Goal: Information Seeking & Learning: Learn about a topic

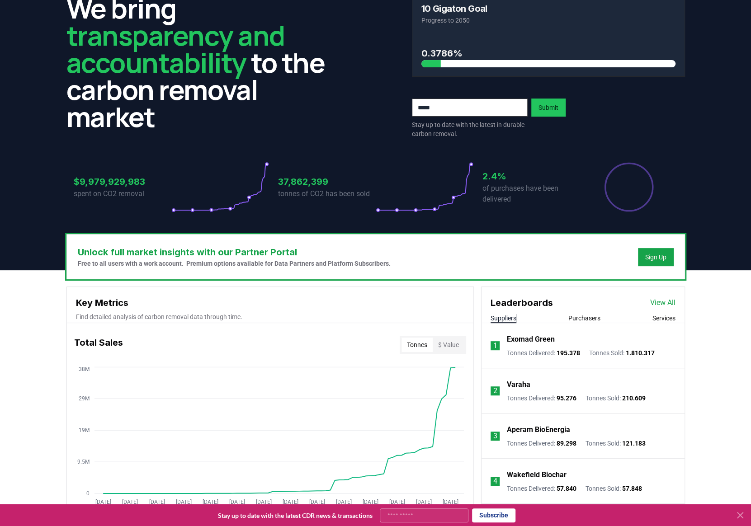
scroll to position [90, 0]
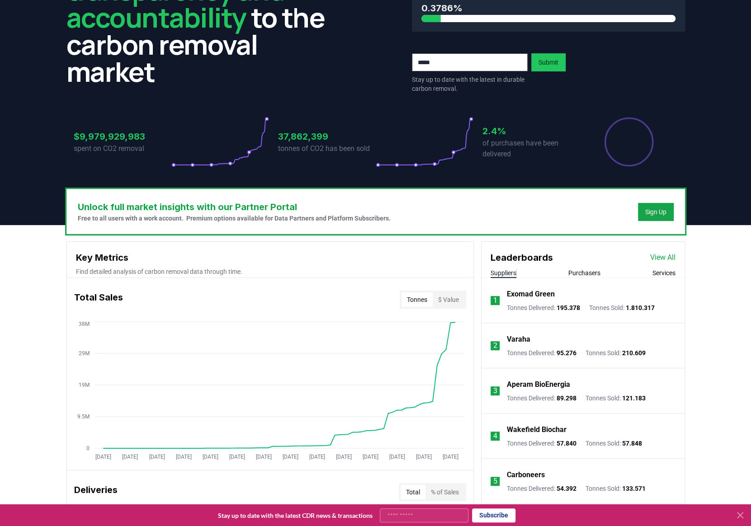
click at [447, 298] on button "$ Value" at bounding box center [449, 300] width 32 height 14
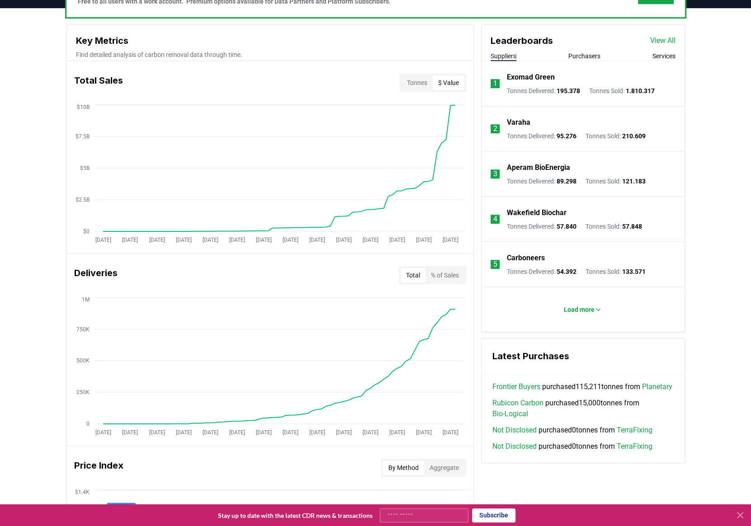
scroll to position [317, 0]
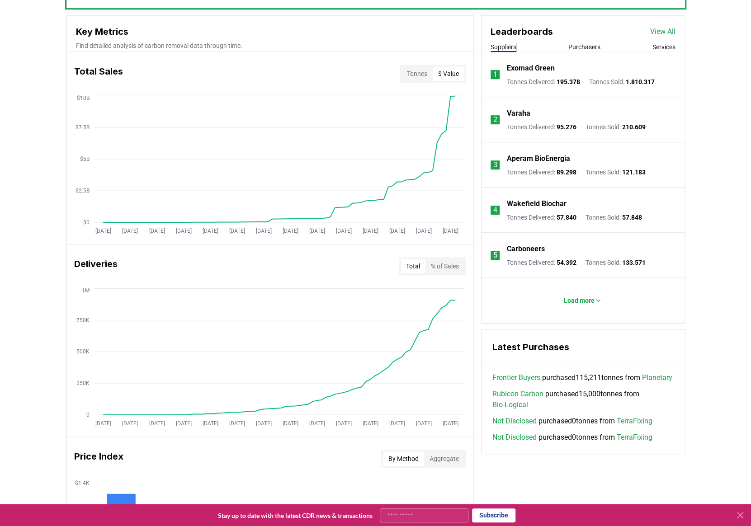
click at [449, 264] on button "% of Sales" at bounding box center [445, 266] width 39 height 14
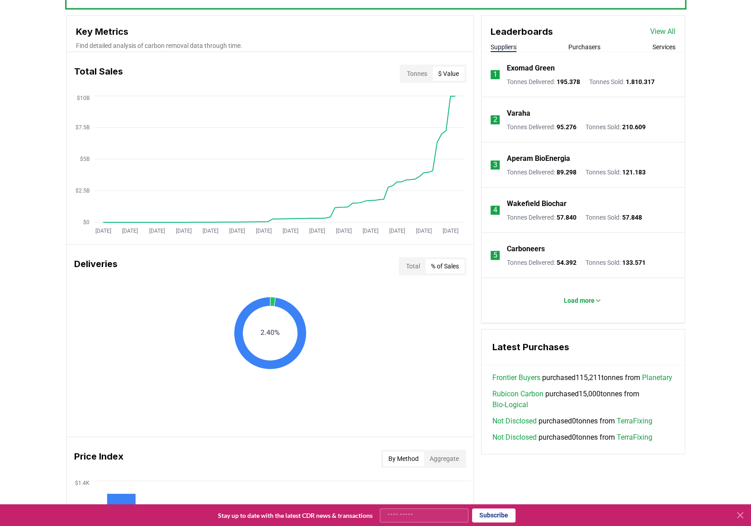
click at [399, 265] on div "Total % of Sales" at bounding box center [432, 266] width 67 height 18
click at [406, 264] on button "Total" at bounding box center [413, 266] width 25 height 14
click at [447, 263] on button "% of Sales" at bounding box center [445, 266] width 39 height 14
click at [415, 266] on button "Total" at bounding box center [413, 266] width 25 height 14
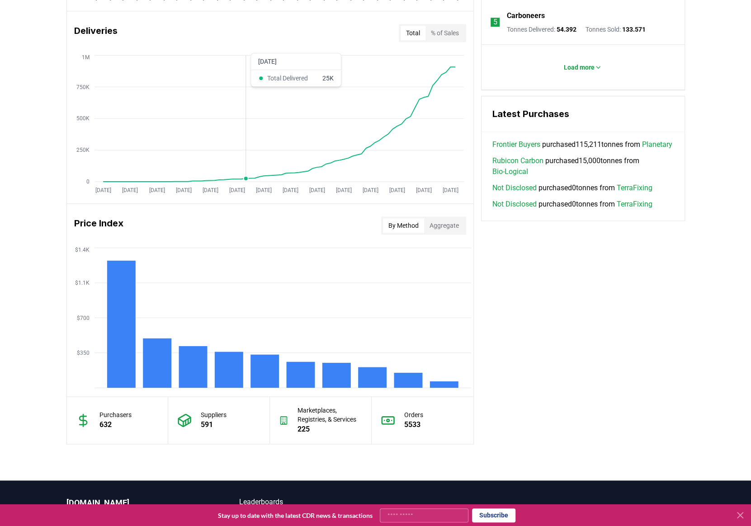
scroll to position [588, 0]
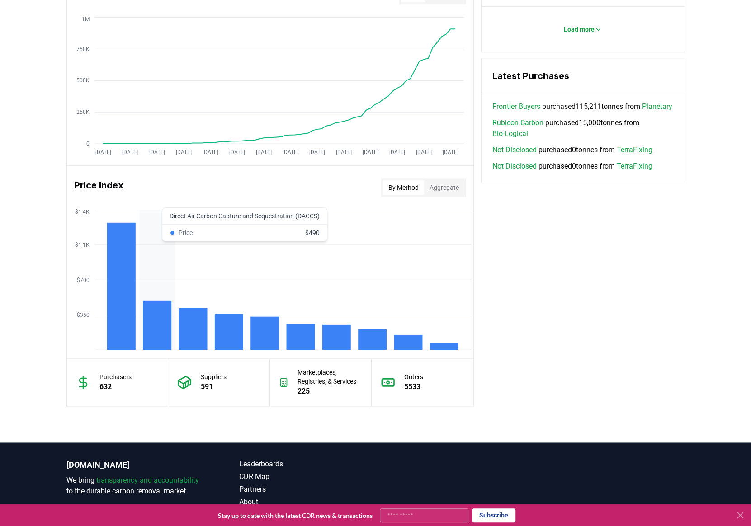
click at [142, 325] on icon "$350 $700 $1.1K $1.4K" at bounding box center [270, 280] width 407 height 145
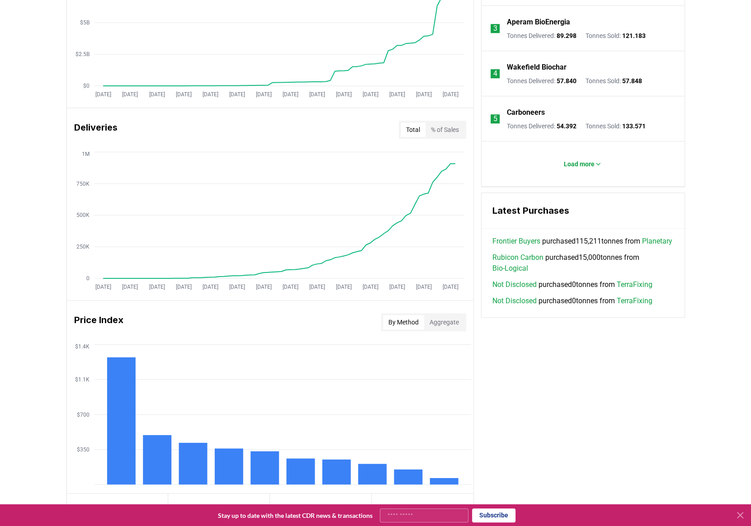
scroll to position [497, 0]
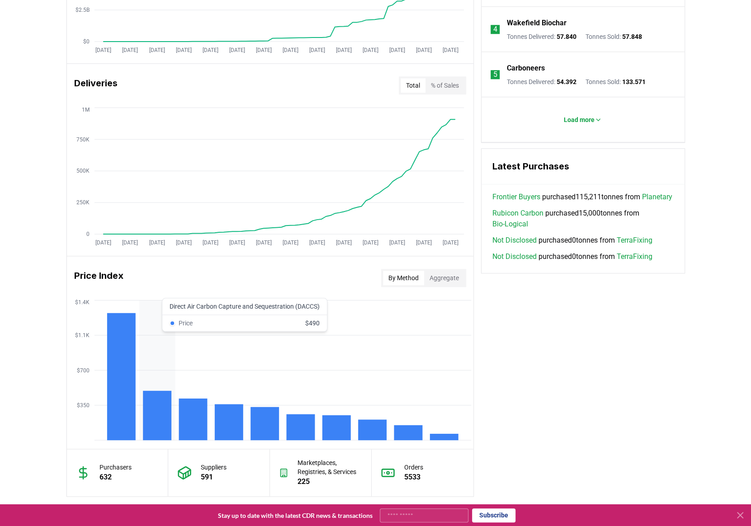
click at [154, 397] on rect at bounding box center [157, 415] width 28 height 49
click at [433, 275] on button "Aggregate" at bounding box center [444, 278] width 40 height 14
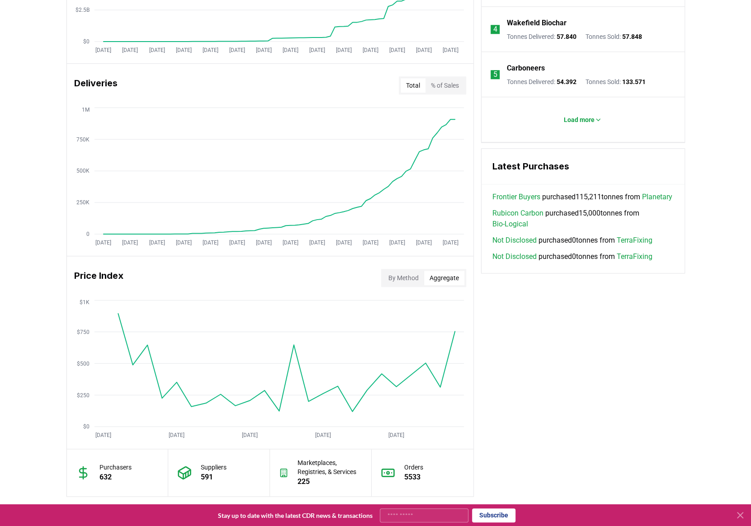
click at [390, 279] on button "By Method" at bounding box center [403, 278] width 41 height 14
click at [438, 275] on button "Aggregate" at bounding box center [444, 278] width 40 height 14
click at [405, 279] on button "By Method" at bounding box center [403, 278] width 41 height 14
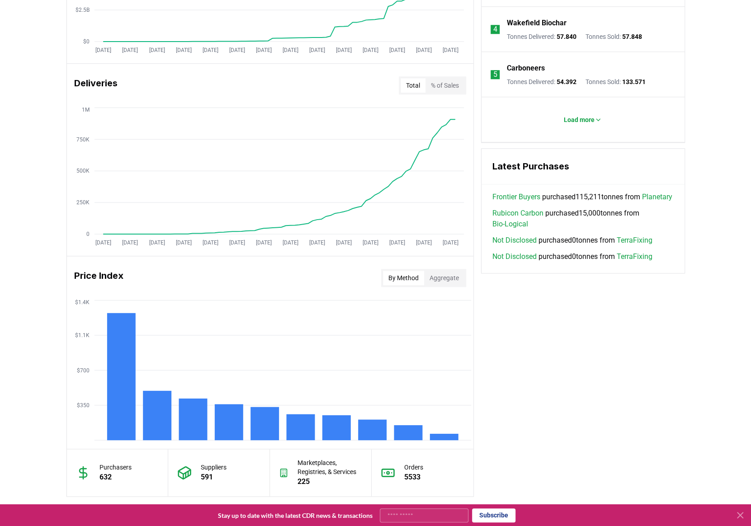
click at [659, 373] on div "Key Metrics Find detailed analysis of carbon removal data through time. Total S…" at bounding box center [375, 165] width 619 height 662
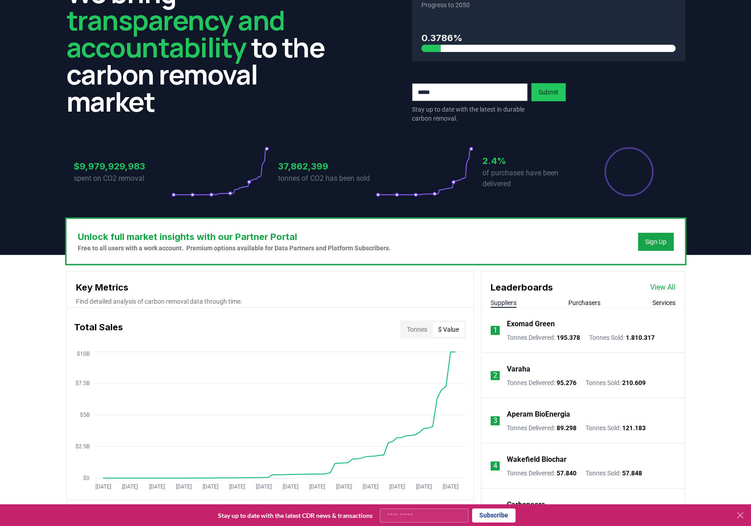
scroll to position [0, 0]
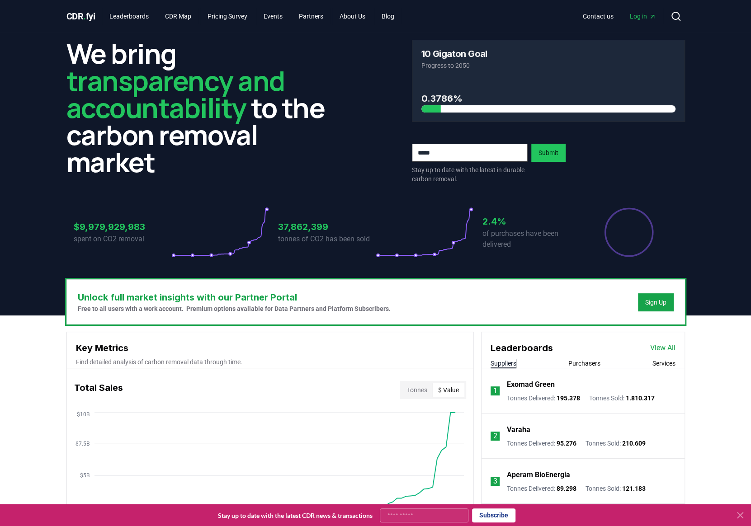
click at [502, 245] on p "of purchases have been delivered" at bounding box center [532, 239] width 98 height 22
click at [224, 177] on div "We bring transparency and accountability to the carbon removal market" at bounding box center [202, 112] width 273 height 144
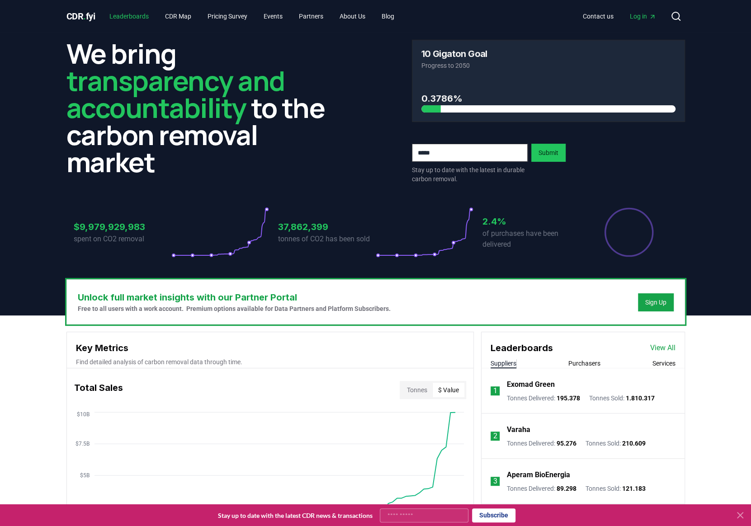
click at [139, 19] on link "Leaderboards" at bounding box center [129, 16] width 54 height 16
click at [134, 18] on link "Leaderboards" at bounding box center [129, 16] width 54 height 16
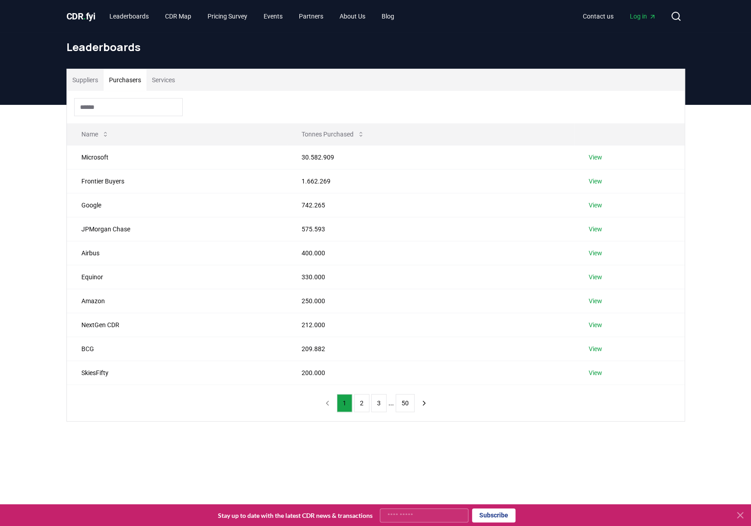
click at [128, 83] on button "Purchasers" at bounding box center [125, 80] width 43 height 22
click at [157, 194] on td "Google" at bounding box center [177, 205] width 221 height 24
click at [597, 156] on link "View" at bounding box center [596, 157] width 14 height 9
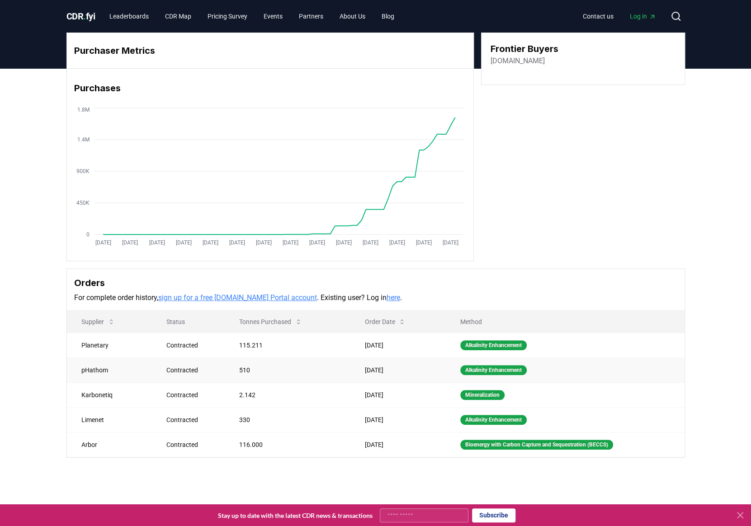
click at [175, 367] on div "Contracted" at bounding box center [191, 370] width 51 height 9
click at [187, 347] on div "Contracted" at bounding box center [191, 345] width 51 height 9
click at [195, 376] on td "Contracted" at bounding box center [188, 370] width 73 height 25
click at [321, 404] on td "2.142" at bounding box center [287, 395] width 125 height 25
click at [397, 407] on td "Jul 14, 2025" at bounding box center [398, 419] width 96 height 25
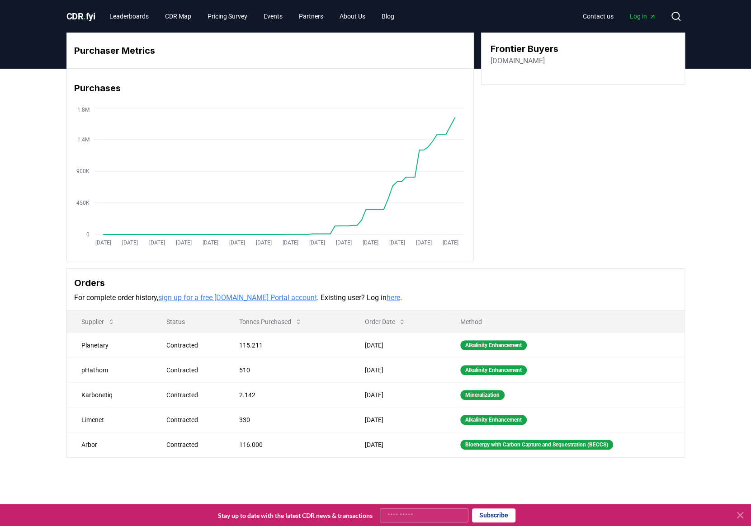
click at [407, 463] on div "Purchaser Metrics Purchases Jan 2019 Jul 2019 Jan 2020 Jul 2020 Jan 2021 Jul 20…" at bounding box center [375, 282] width 751 height 426
click at [411, 450] on td "Jul 08, 2025" at bounding box center [398, 444] width 96 height 25
click at [612, 175] on div "Purchaser Metrics Purchases Jan 2019 Jul 2019 Jan 2020 Jul 2020 Jan 2021 Jul 20…" at bounding box center [375, 147] width 619 height 229
click at [359, 15] on link "About Us" at bounding box center [352, 16] width 40 height 16
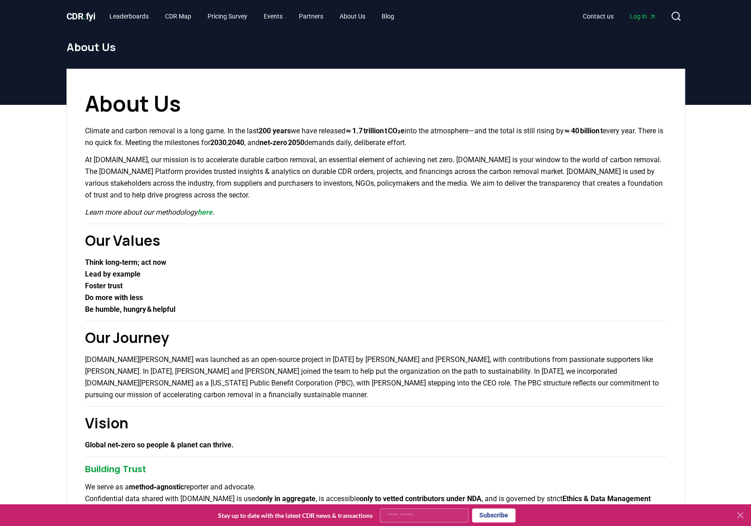
click at [170, 108] on h1 "About Us" at bounding box center [376, 103] width 582 height 33
click at [219, 134] on p "Climate and carbon removal is a long game. In the last 200 years we have releas…" at bounding box center [376, 137] width 582 height 24
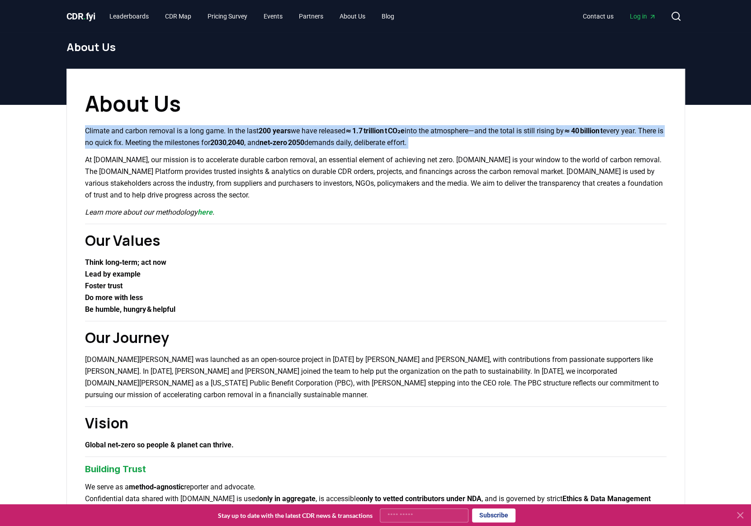
click at [219, 134] on p "Climate and carbon removal is a long game. In the last 200 years we have releas…" at bounding box center [376, 137] width 582 height 24
click at [520, 147] on p "Climate and carbon removal is a long game. In the last 200 years we have releas…" at bounding box center [376, 137] width 582 height 24
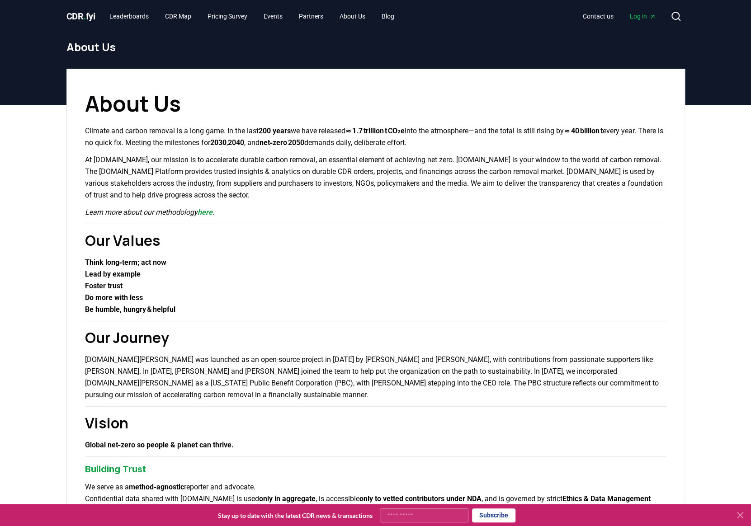
drag, startPoint x: 517, startPoint y: 143, endPoint x: 245, endPoint y: 198, distance: 277.7
click at [245, 198] on div "About Us Climate and carbon removal is a long game. In the last 200 years we ha…" at bounding box center [375, 515] width 619 height 892
click at [245, 198] on p "At CDR.fyi, our mission is to accelerate durable carbon removal, an essential e…" at bounding box center [376, 177] width 582 height 47
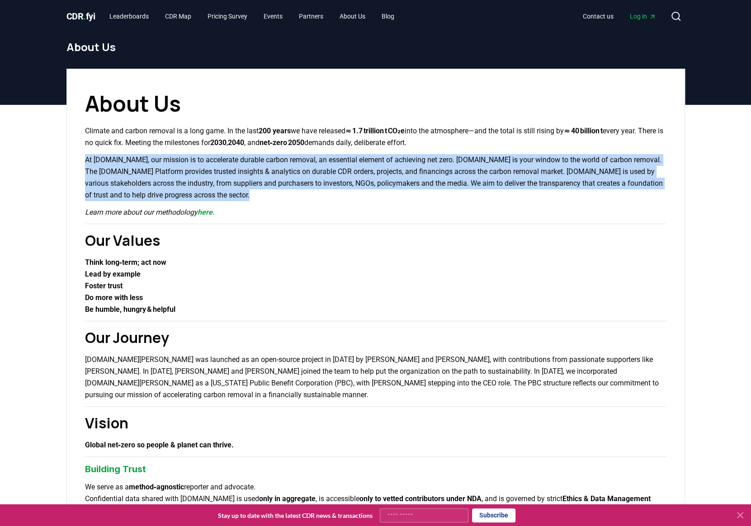
click at [245, 198] on p "At CDR.fyi, our mission is to accelerate durable carbon removal, an essential e…" at bounding box center [376, 177] width 582 height 47
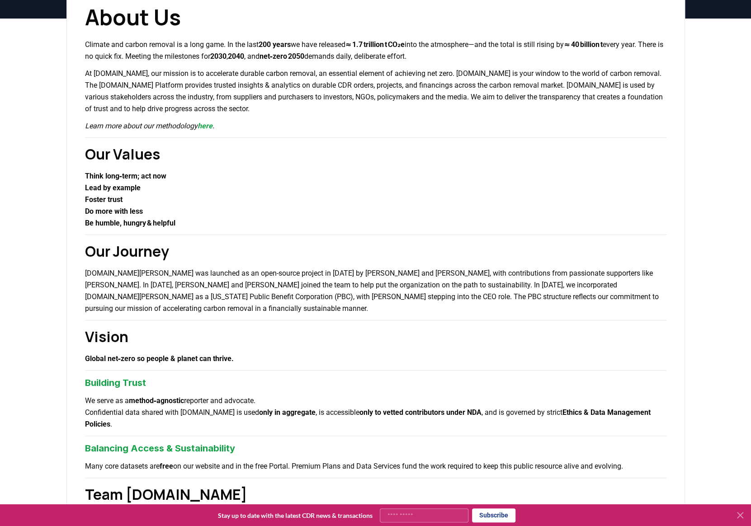
scroll to position [136, 0]
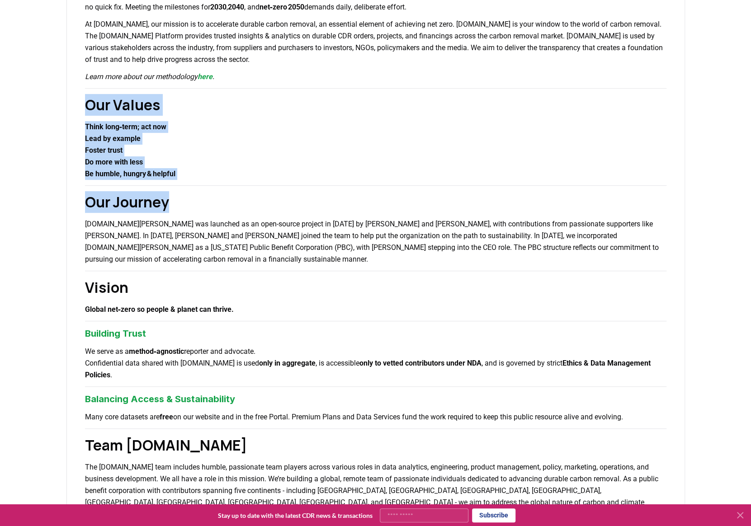
drag, startPoint x: 238, startPoint y: 190, endPoint x: 85, endPoint y: 88, distance: 183.5
click at [85, 88] on div "About Us Climate and carbon removal is a long game. In the last 200 years we ha…" at bounding box center [375, 379] width 619 height 892
click at [164, 135] on p "Lead by example" at bounding box center [376, 139] width 582 height 12
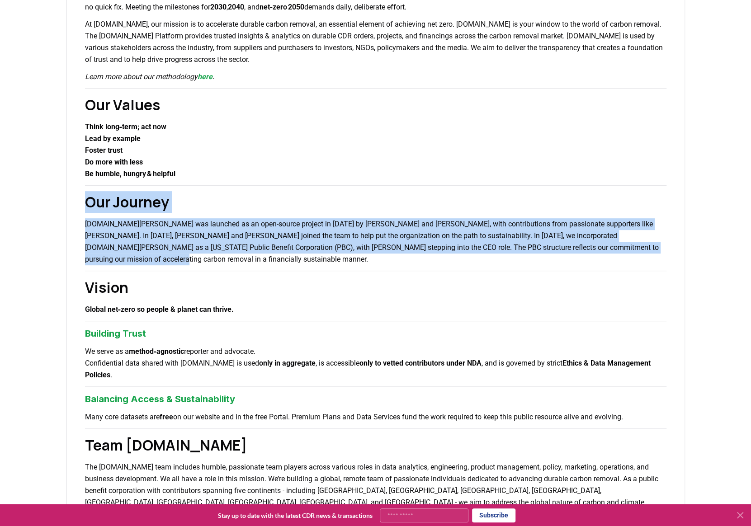
drag, startPoint x: 232, startPoint y: 181, endPoint x: 346, endPoint y: 263, distance: 140.8
click at [346, 263] on div "About Us Climate and carbon removal is a long game. In the last 200 years we ha…" at bounding box center [375, 379] width 619 height 892
click at [346, 263] on p "CDR.fyi was launched as an open-source project in 2022 by Robert Höglund and Ke…" at bounding box center [376, 241] width 582 height 47
drag, startPoint x: 346, startPoint y: 263, endPoint x: 47, endPoint y: 208, distance: 304.2
click at [47, 208] on div "About Us Climate and carbon removal is a long game. In the last 200 years we ha…" at bounding box center [375, 415] width 751 height 892
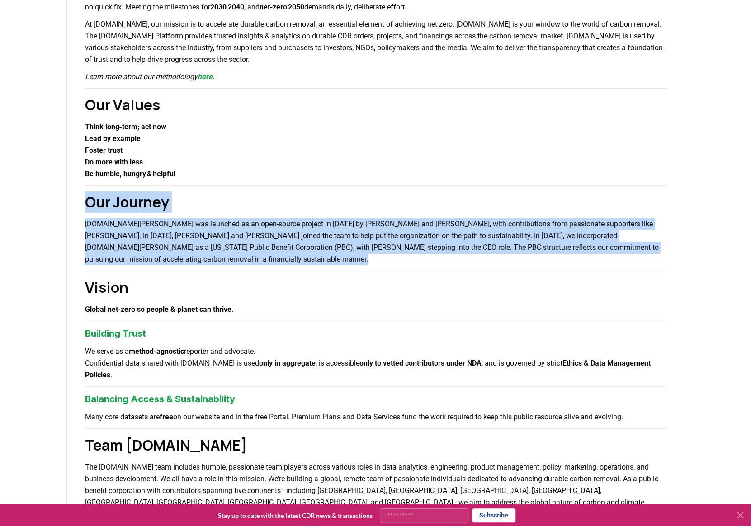
click at [47, 208] on div "About Us Climate and carbon removal is a long game. In the last 200 years we ha…" at bounding box center [375, 415] width 751 height 892
drag, startPoint x: 47, startPoint y: 208, endPoint x: 302, endPoint y: 258, distance: 259.8
click at [302, 258] on div "About Us Climate and carbon removal is a long game. In the last 200 years we ha…" at bounding box center [375, 415] width 751 height 892
click at [302, 258] on p "CDR.fyi was launched as an open-source project in 2022 by Robert Höglund and Ke…" at bounding box center [376, 241] width 582 height 47
drag, startPoint x: 302, startPoint y: 258, endPoint x: 28, endPoint y: 197, distance: 280.8
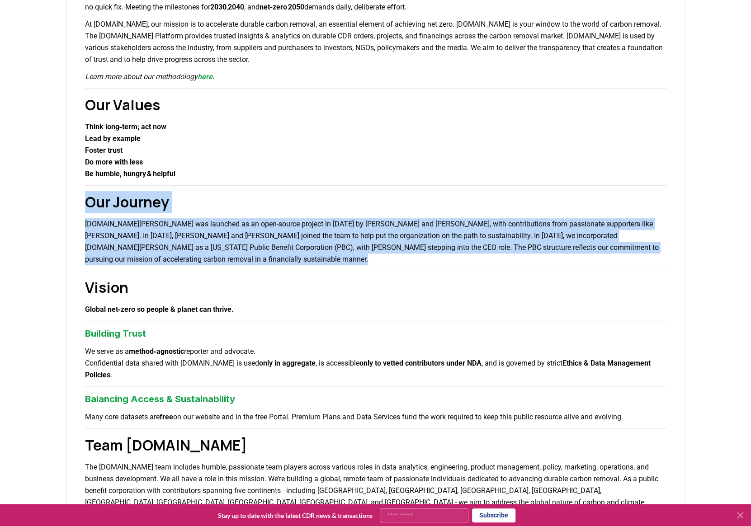
click at [28, 197] on div "About Us Climate and carbon removal is a long game. In the last 200 years we ha…" at bounding box center [375, 415] width 751 height 892
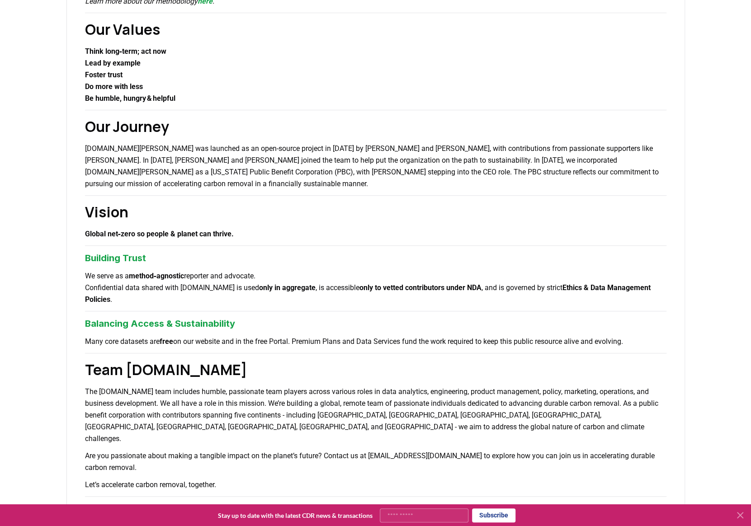
scroll to position [271, 0]
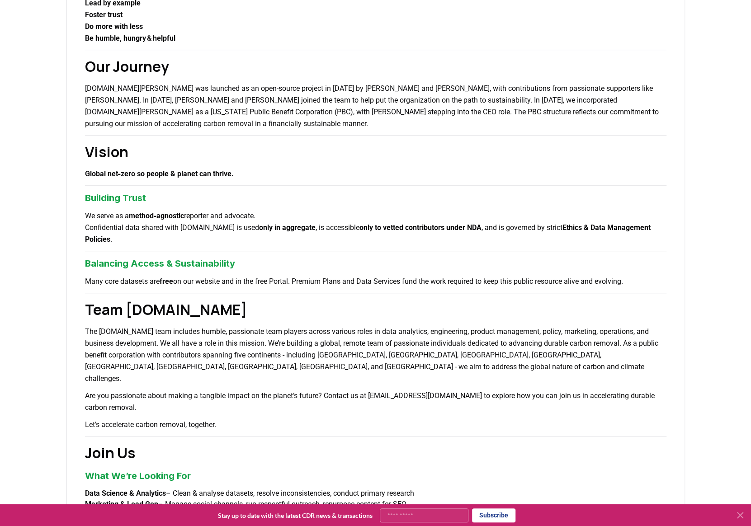
click at [254, 177] on p "Global net‑zero so people & planet can thrive." at bounding box center [376, 174] width 582 height 12
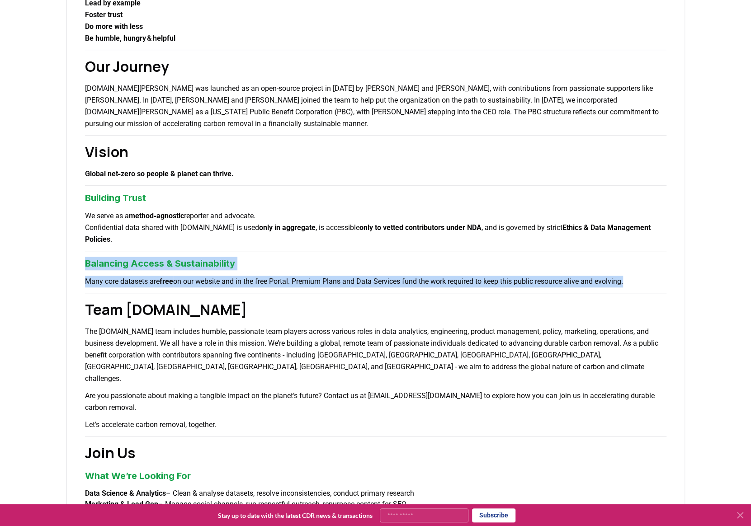
drag, startPoint x: 172, startPoint y: 234, endPoint x: 680, endPoint y: 290, distance: 511.4
click at [680, 290] on div "About Us Climate and carbon removal is a long game. In the last 200 years we ha…" at bounding box center [375, 243] width 619 height 892
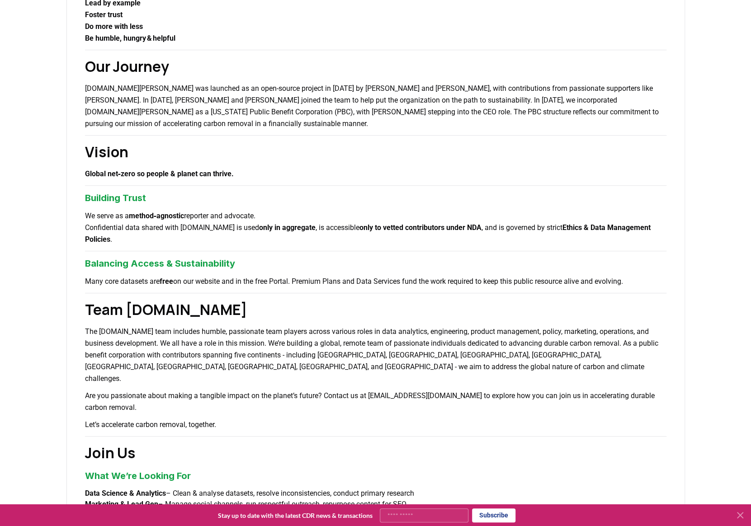
click at [680, 290] on div "About Us Climate and carbon removal is a long game. In the last 200 years we ha…" at bounding box center [375, 243] width 619 height 892
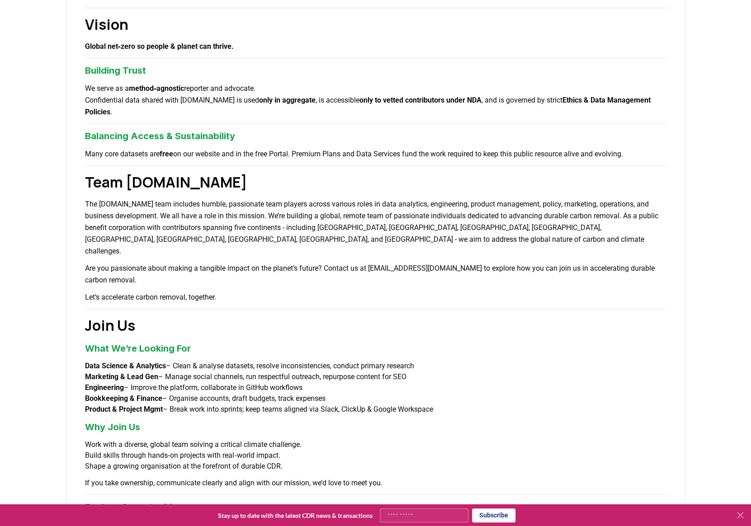
scroll to position [407, 0]
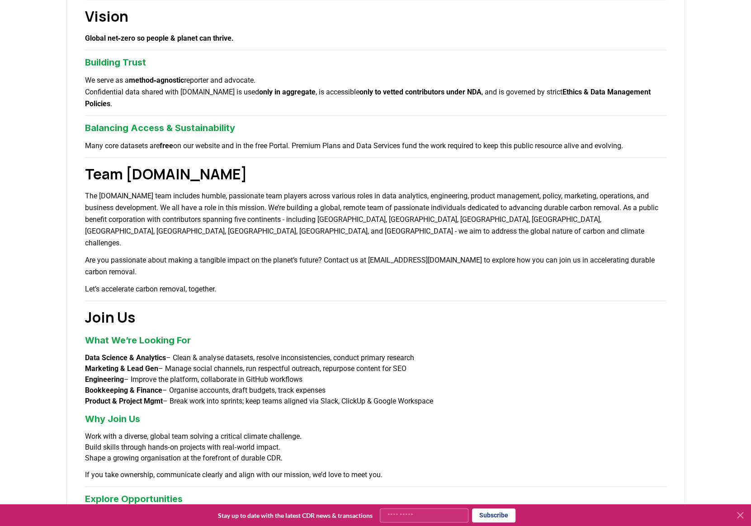
click at [284, 191] on p "The CDR.fyi team includes humble, passionate team players across various roles …" at bounding box center [376, 219] width 582 height 59
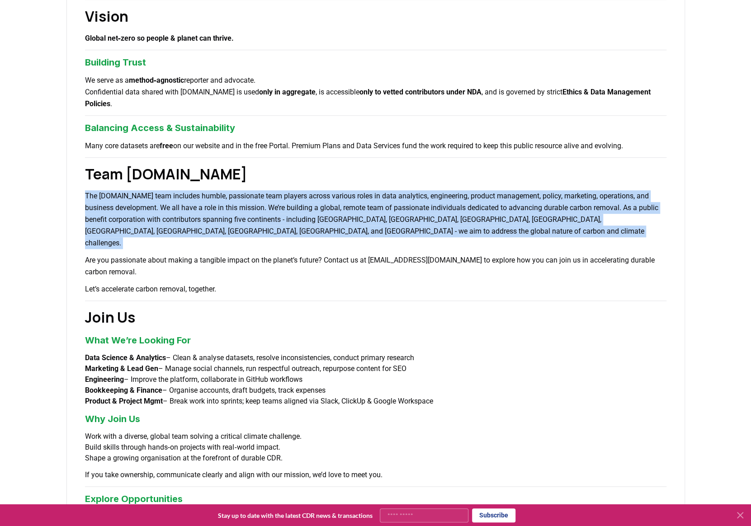
click at [284, 191] on p "The CDR.fyi team includes humble, passionate team players across various roles …" at bounding box center [376, 219] width 582 height 59
click at [270, 234] on p "The CDR.fyi team includes humble, passionate team players across various roles …" at bounding box center [376, 219] width 582 height 59
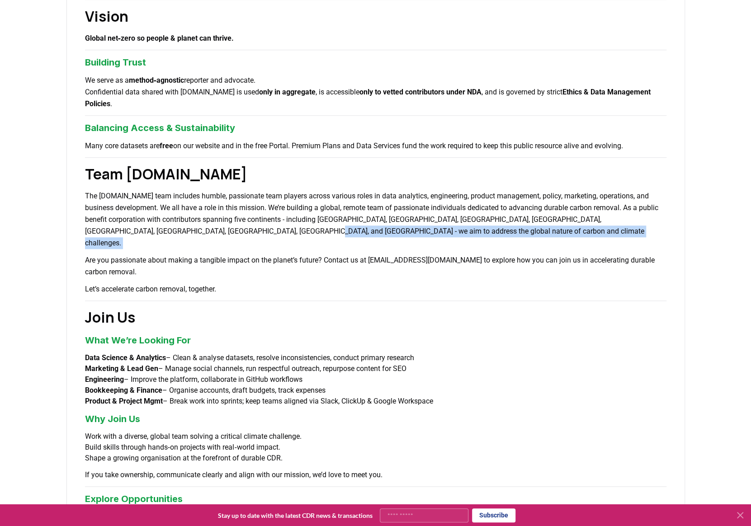
click at [270, 234] on p "The CDR.fyi team includes humble, passionate team players across various roles …" at bounding box center [376, 219] width 582 height 59
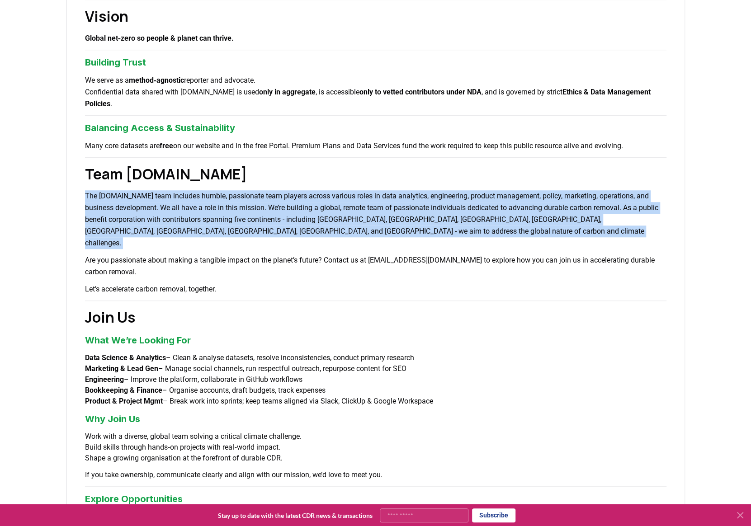
click at [270, 234] on p "The CDR.fyi team includes humble, passionate team players across various roles …" at bounding box center [376, 219] width 582 height 59
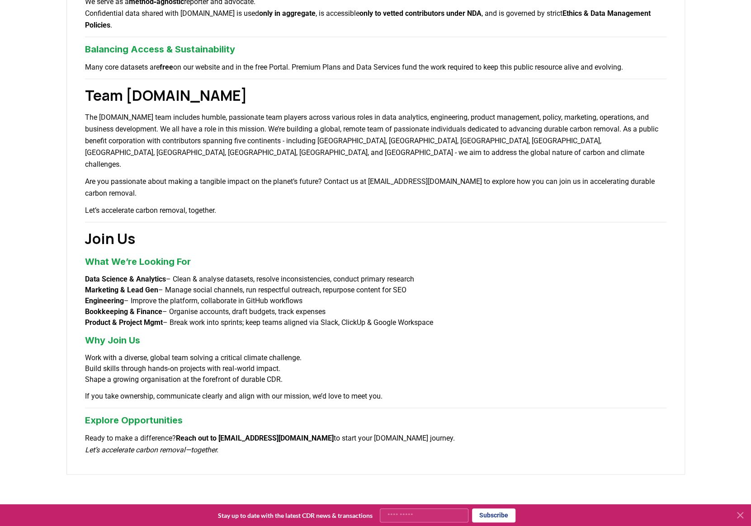
scroll to position [497, 0]
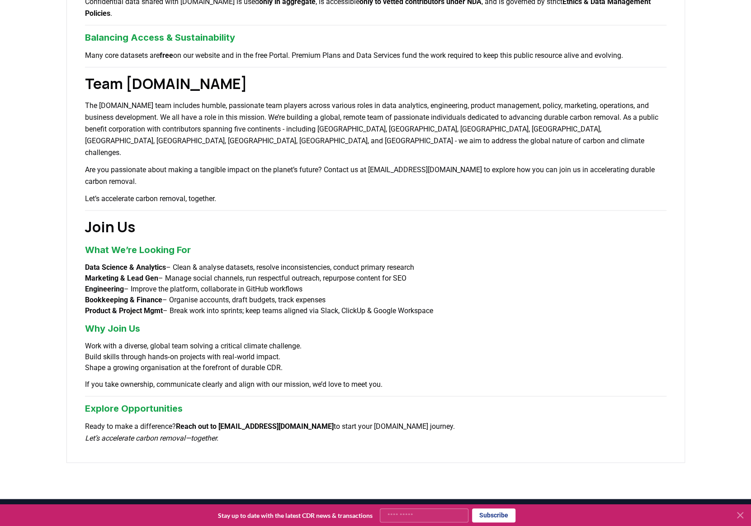
click at [253, 273] on li "Marketing & Lead Gen – Manage social channels, run respectful outreach, repurpo…" at bounding box center [376, 278] width 582 height 11
click at [252, 273] on li "Marketing & Lead Gen – Manage social channels, run respectful outreach, repurpo…" at bounding box center [376, 278] width 582 height 11
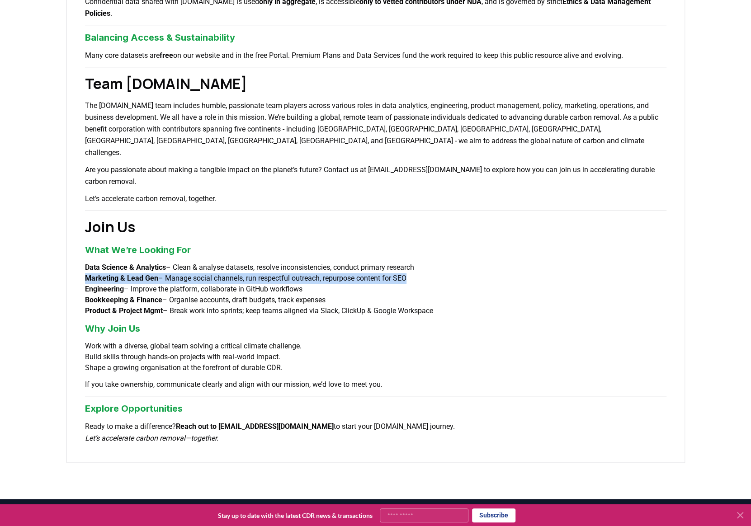
click at [252, 273] on li "Marketing & Lead Gen – Manage social channels, run respectful outreach, repurpo…" at bounding box center [376, 278] width 582 height 11
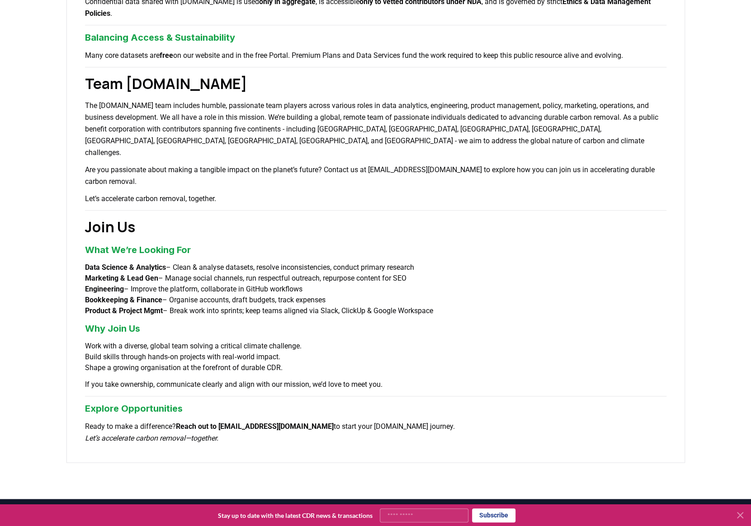
click at [255, 284] on li "Engineering – Improve the platform, collaborate in GitHub workflows" at bounding box center [376, 289] width 582 height 11
click at [254, 284] on li "Engineering – Improve the platform, collaborate in GitHub workflows" at bounding box center [376, 289] width 582 height 11
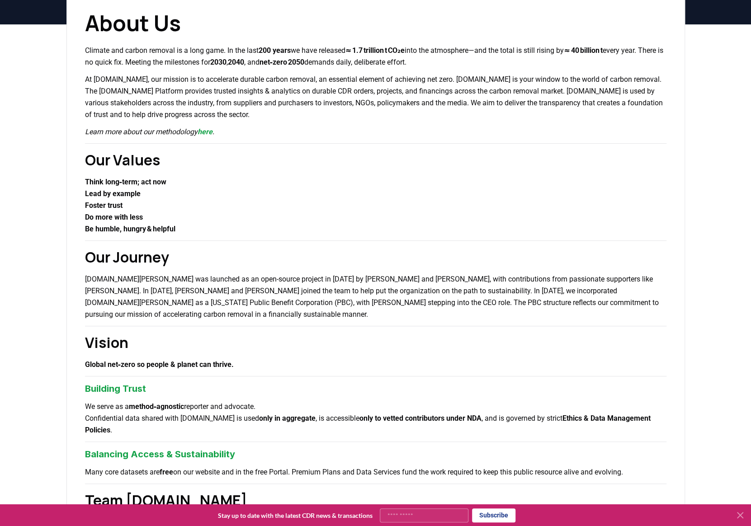
scroll to position [0, 0]
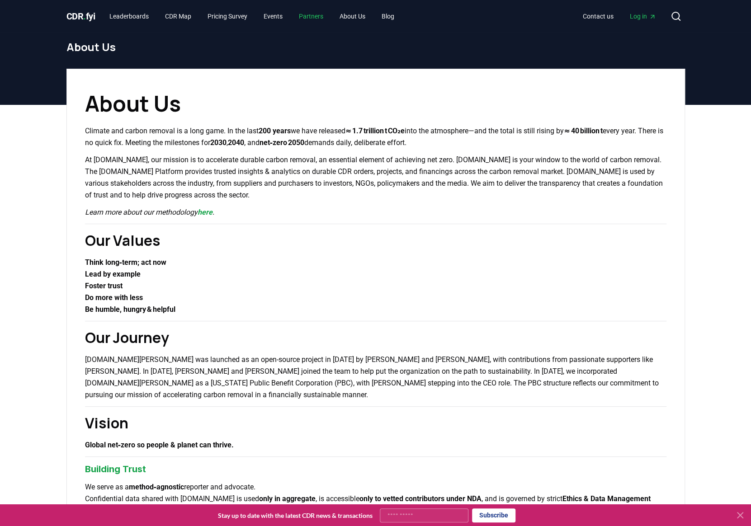
click at [305, 14] on link "Partners" at bounding box center [311, 16] width 39 height 16
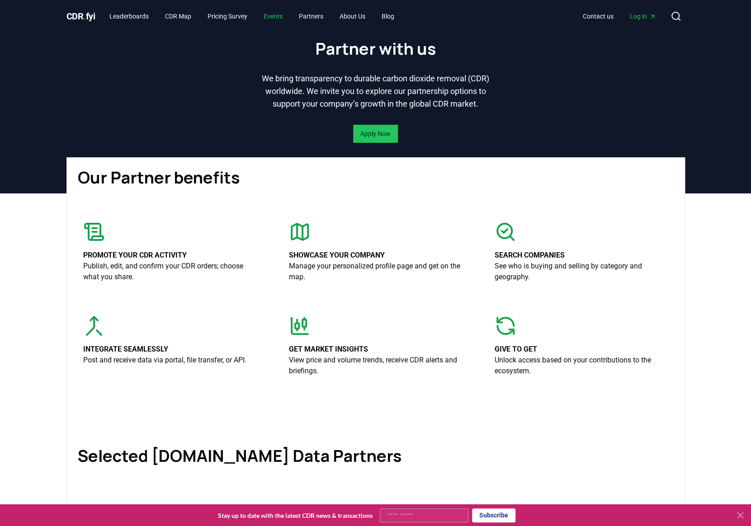
click at [284, 12] on link "Events" at bounding box center [272, 16] width 33 height 16
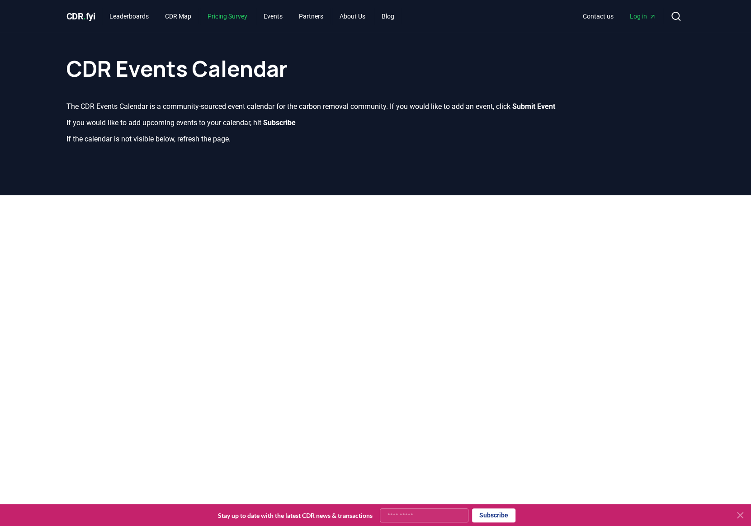
click at [247, 18] on link "Pricing Survey" at bounding box center [227, 16] width 54 height 16
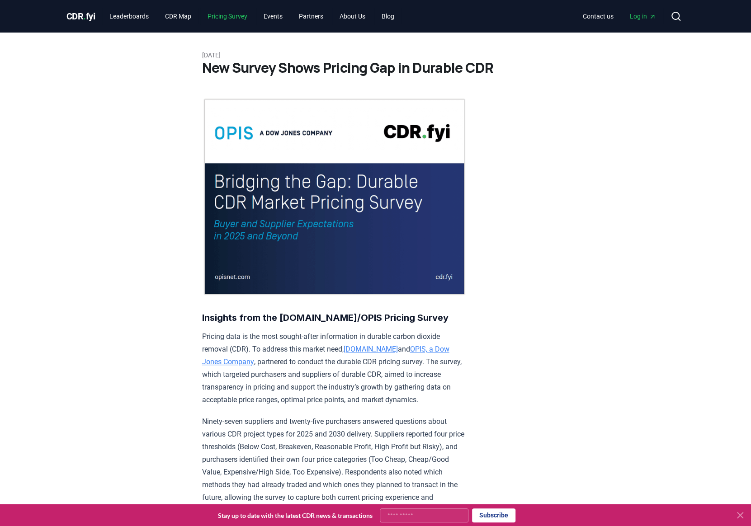
click at [210, 17] on link "Pricing Survey" at bounding box center [227, 16] width 54 height 16
click at [185, 19] on link "CDR Map" at bounding box center [178, 16] width 41 height 16
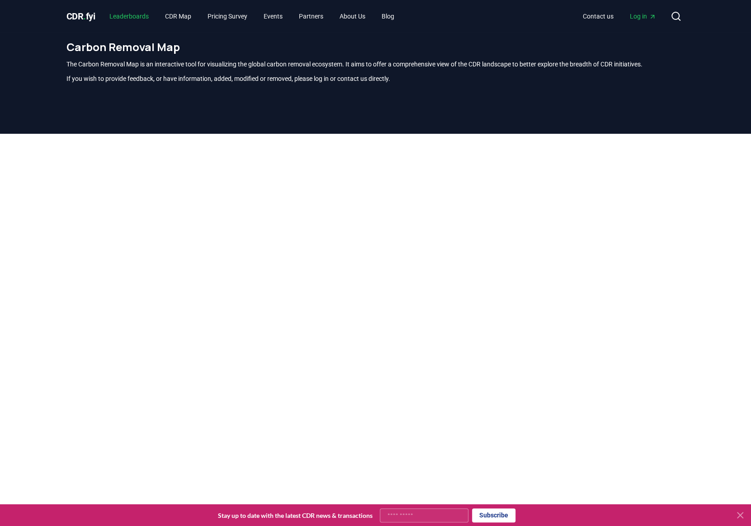
click at [113, 16] on link "Leaderboards" at bounding box center [129, 16] width 54 height 16
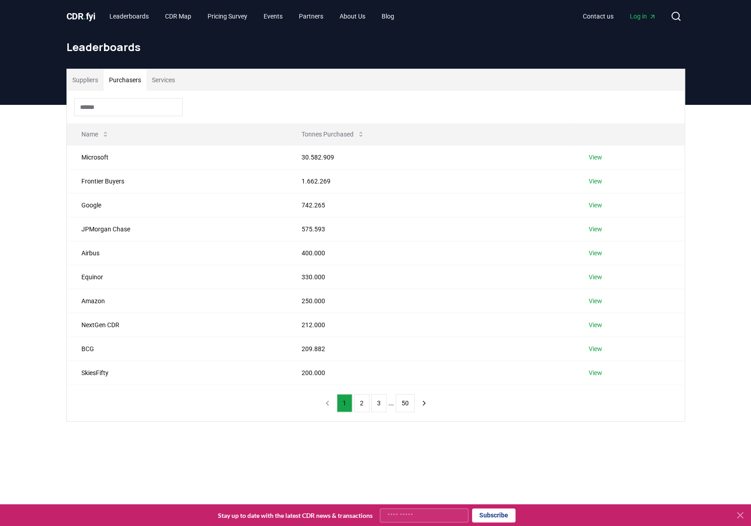
click at [109, 80] on button "Purchasers" at bounding box center [125, 80] width 43 height 22
click at [149, 78] on button "Services" at bounding box center [164, 80] width 34 height 22
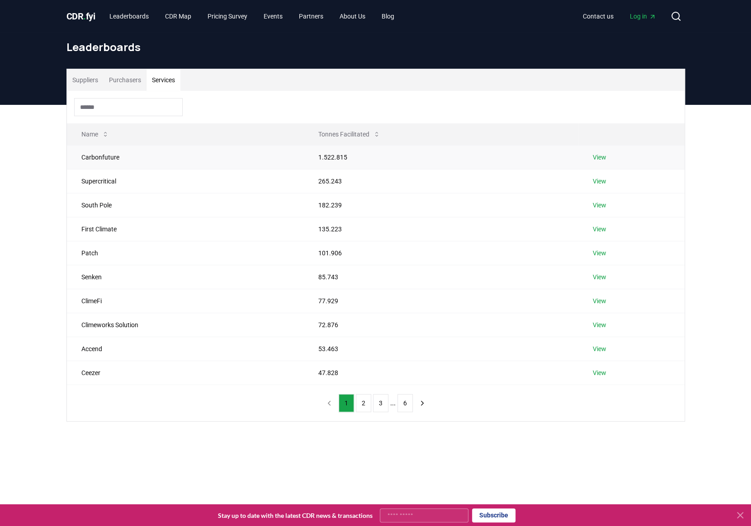
click at [92, 157] on td "Carbonfuture" at bounding box center [185, 157] width 237 height 24
copy td "Carbonfuture"
click at [73, 167] on td "Carbonfuture" at bounding box center [185, 157] width 237 height 24
click at [97, 173] on td "Supercritical" at bounding box center [185, 181] width 237 height 24
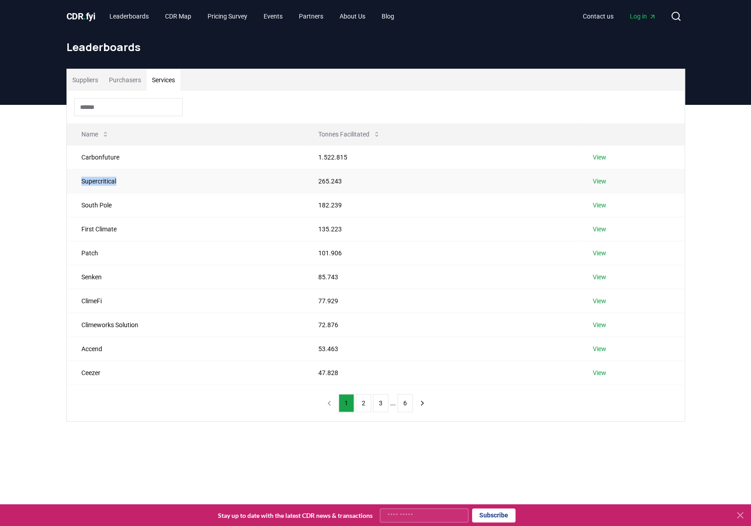
click at [97, 173] on td "Supercritical" at bounding box center [185, 181] width 237 height 24
copy td "Supercritical"
click at [115, 155] on td "Carbonfuture" at bounding box center [185, 157] width 237 height 24
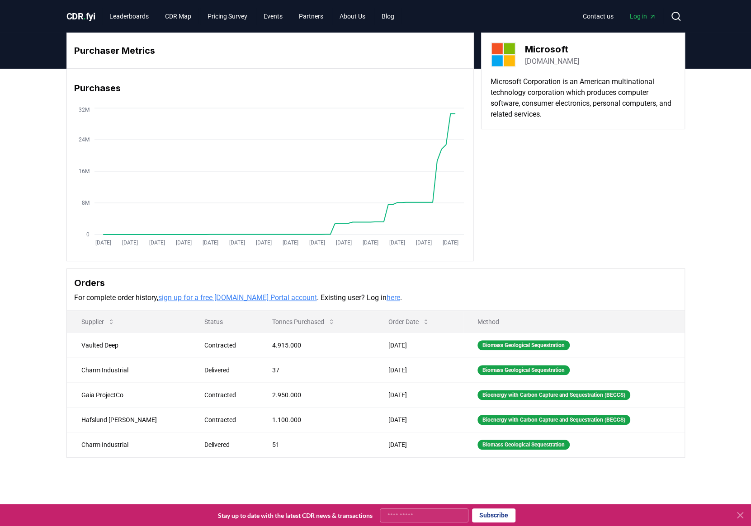
click at [609, 237] on div "Purchaser Metrics Purchases Jan 2019 Jul 2019 Jan 2020 Jul 2020 Jan 2021 Jul 20…" at bounding box center [375, 147] width 619 height 229
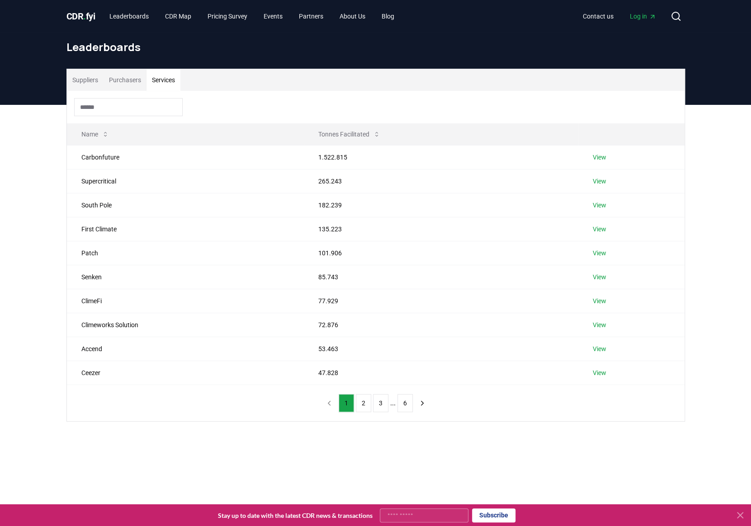
click at [162, 81] on button "Services" at bounding box center [164, 80] width 34 height 22
click at [606, 324] on link "View" at bounding box center [599, 325] width 14 height 9
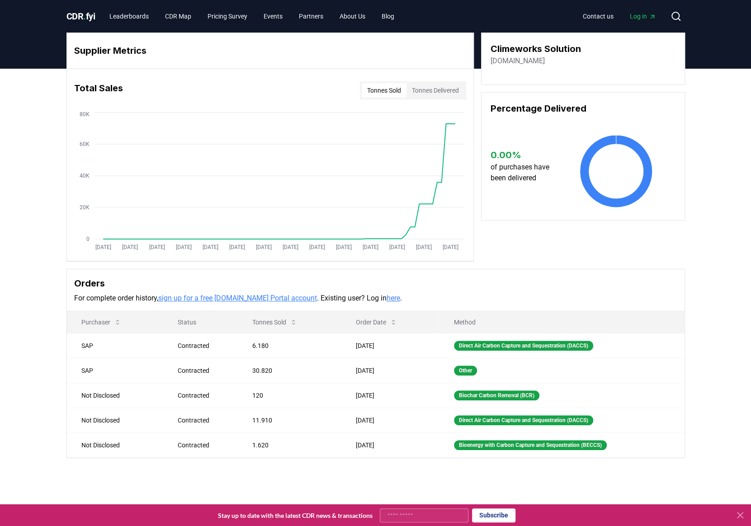
click at [439, 101] on div "Total Sales Tonnes Sold Tonnes Delivered" at bounding box center [270, 90] width 407 height 33
click at [440, 95] on button "Tonnes Delivered" at bounding box center [436, 90] width 58 height 14
click at [374, 93] on button "Tonnes Sold" at bounding box center [384, 90] width 45 height 14
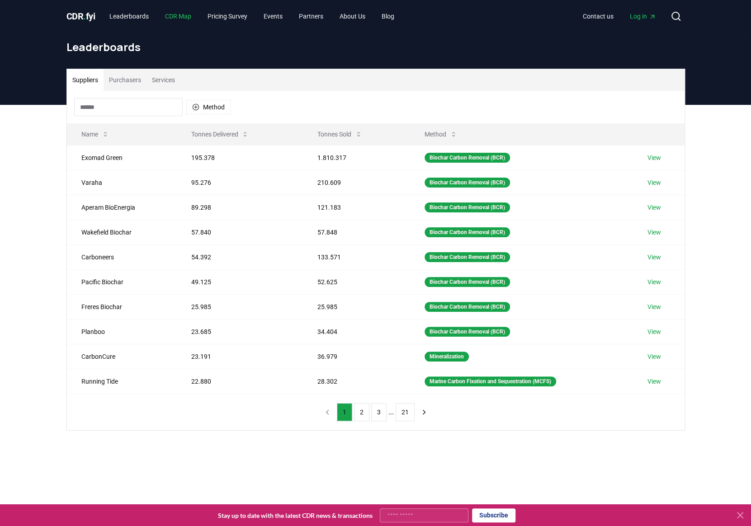
click at [189, 14] on link "CDR Map" at bounding box center [178, 16] width 41 height 16
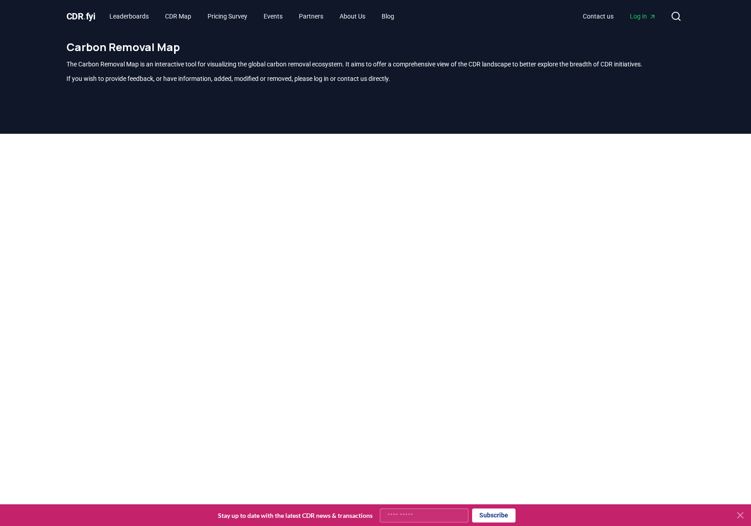
click at [367, 57] on div "Carbon Removal Map The Carbon Removal Map is an interactive tool for visualizin…" at bounding box center [375, 65] width 633 height 65
click at [363, 64] on p "The Carbon Removal Map is an interactive tool for visualizing the global carbon…" at bounding box center [375, 64] width 619 height 9
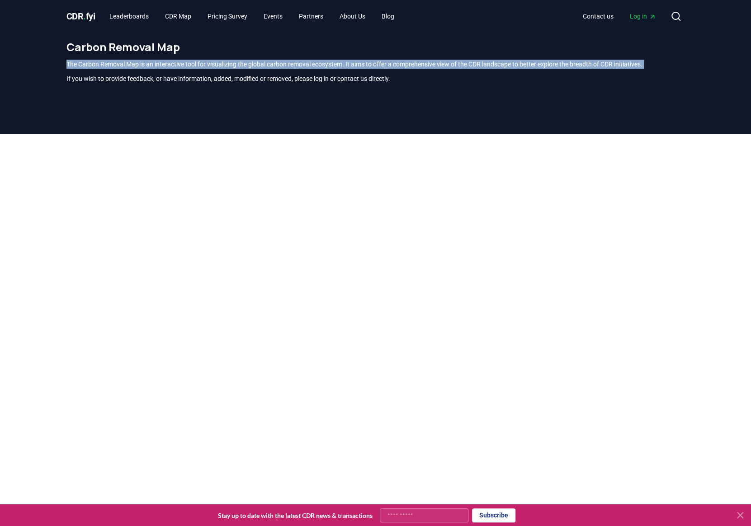
click at [363, 64] on p "The Carbon Removal Map is an interactive tool for visualizing the global carbon…" at bounding box center [375, 64] width 619 height 9
click at [233, 14] on link "Pricing Survey" at bounding box center [227, 16] width 54 height 16
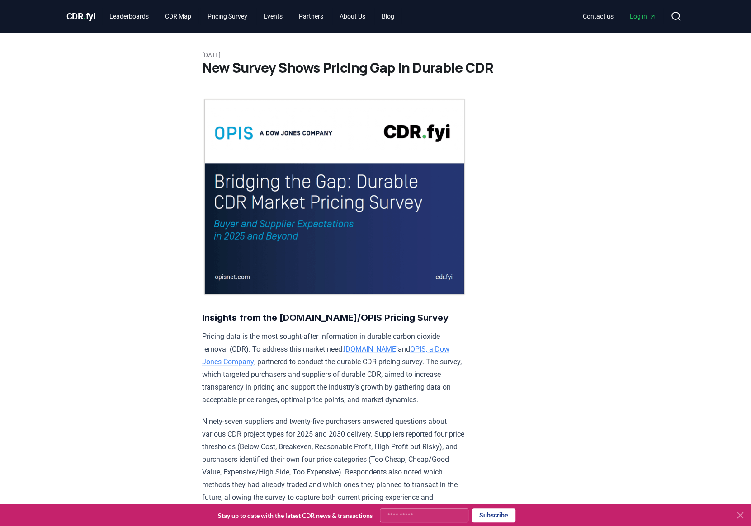
click at [302, 361] on p "Pricing data is the most sought-after information in durable carbon dioxide rem…" at bounding box center [334, 369] width 265 height 76
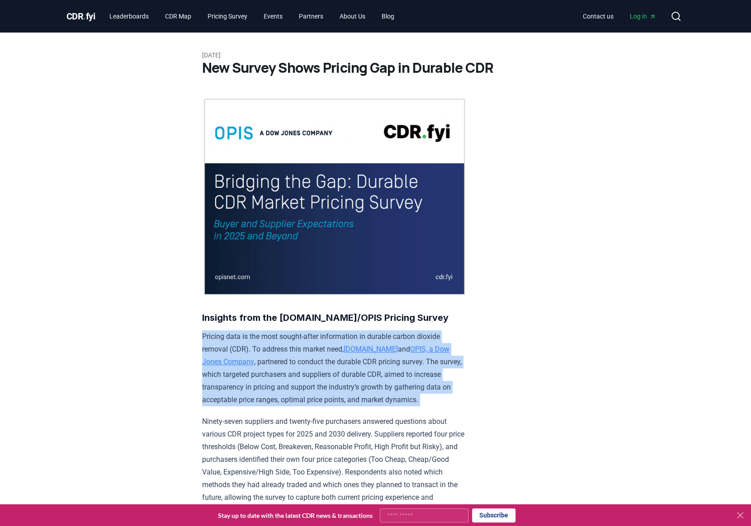
click at [302, 361] on p "Pricing data is the most sought-after information in durable carbon dioxide rem…" at bounding box center [334, 369] width 265 height 76
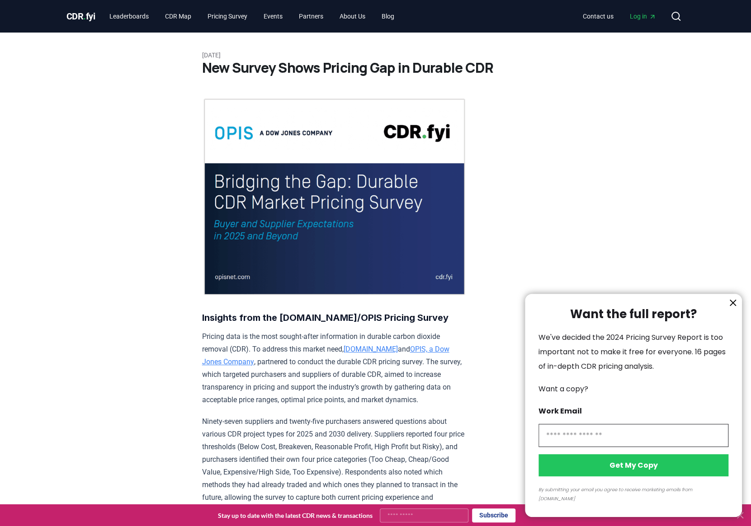
drag, startPoint x: 448, startPoint y: 396, endPoint x: 199, endPoint y: 338, distance: 255.4
click at [211, 337] on div at bounding box center [375, 263] width 751 height 526
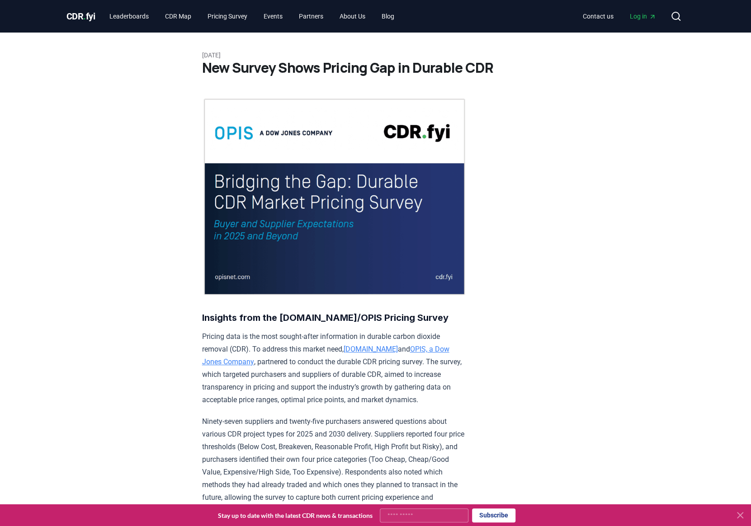
click at [211, 337] on div at bounding box center [375, 263] width 751 height 526
click at [221, 336] on p "Pricing data is the most sought-after information in durable carbon dioxide rem…" at bounding box center [334, 369] width 265 height 76
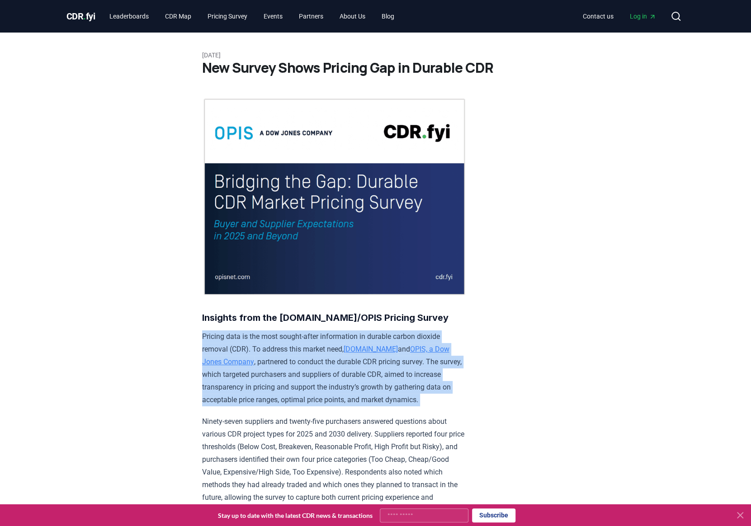
click at [221, 336] on p "Pricing data is the most sought-after information in durable carbon dioxide rem…" at bounding box center [334, 369] width 265 height 76
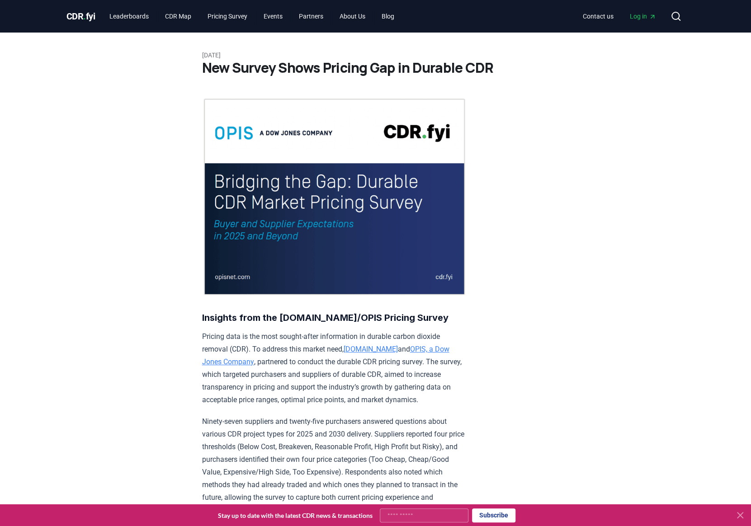
click at [221, 336] on p "Pricing data is the most sought-after information in durable carbon dioxide rem…" at bounding box center [334, 369] width 265 height 76
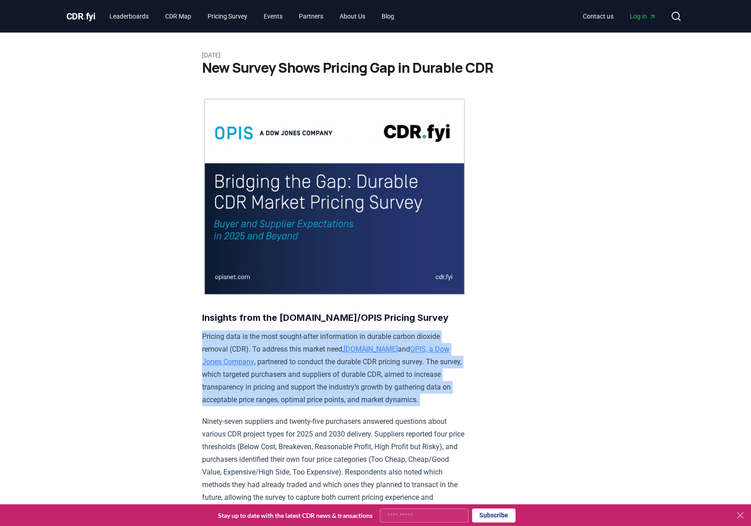
click at [221, 336] on p "Pricing data is the most sought-after information in durable carbon dioxide rem…" at bounding box center [334, 369] width 265 height 76
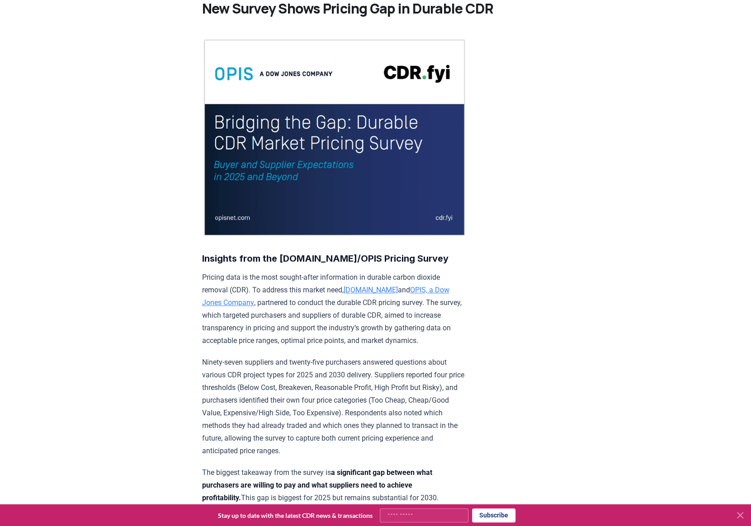
scroll to position [90, 0]
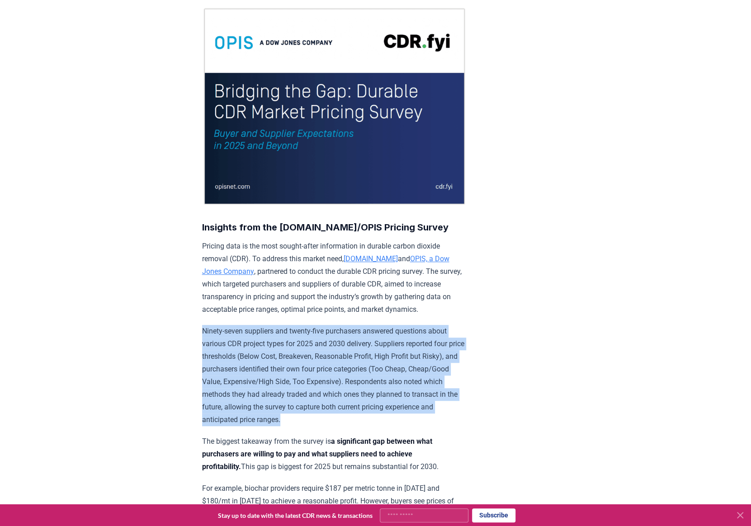
drag, startPoint x: 195, startPoint y: 325, endPoint x: 432, endPoint y: 413, distance: 252.7
click at [429, 418] on p "Ninety-seven suppliers and twenty-five purchasers answered questions about vari…" at bounding box center [334, 375] width 265 height 101
drag, startPoint x: 390, startPoint y: 403, endPoint x: 163, endPoint y: 326, distance: 239.8
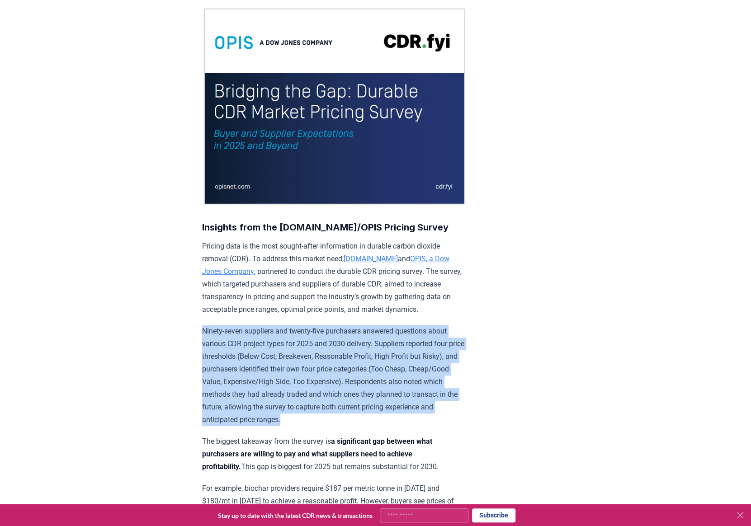
drag, startPoint x: 163, startPoint y: 326, endPoint x: 379, endPoint y: 418, distance: 234.2
click at [379, 418] on p "Ninety-seven suppliers and twenty-five purchasers answered questions about vari…" at bounding box center [334, 375] width 265 height 101
drag, startPoint x: 379, startPoint y: 418, endPoint x: 181, endPoint y: 327, distance: 217.7
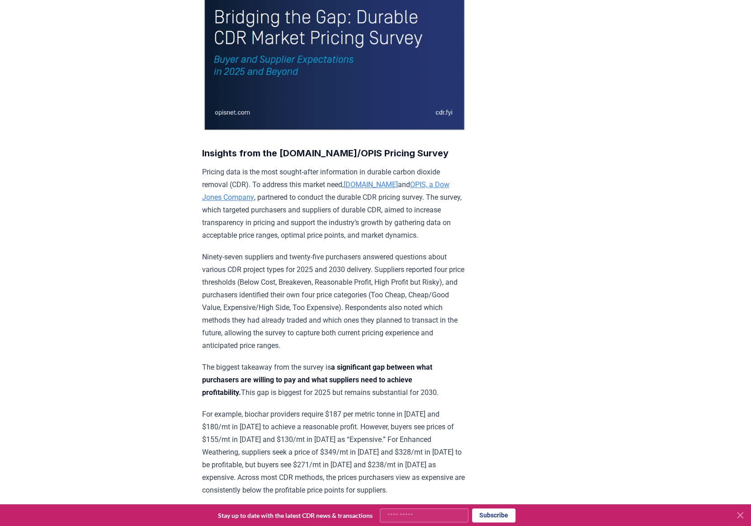
scroll to position [181, 0]
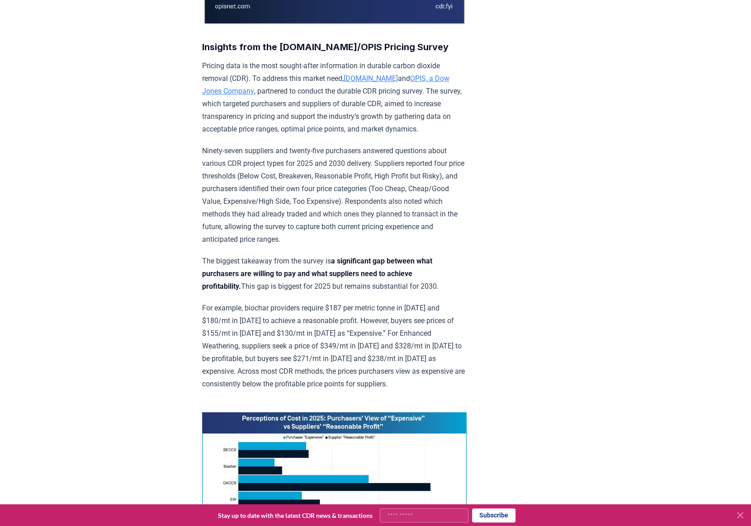
scroll to position [271, 0]
drag, startPoint x: 196, startPoint y: 256, endPoint x: 485, endPoint y: 282, distance: 290.6
drag, startPoint x: 473, startPoint y: 286, endPoint x: 129, endPoint y: 248, distance: 345.3
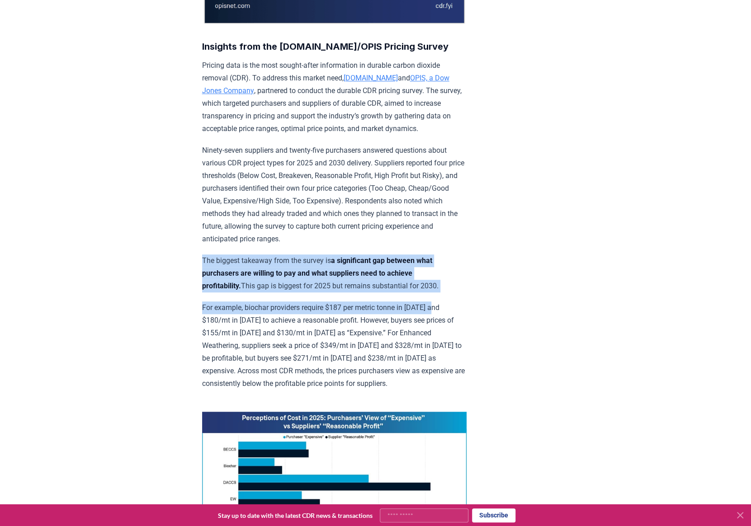
drag, startPoint x: 129, startPoint y: 248, endPoint x: 534, endPoint y: 291, distance: 407.0
drag, startPoint x: 473, startPoint y: 286, endPoint x: 129, endPoint y: 246, distance: 346.4
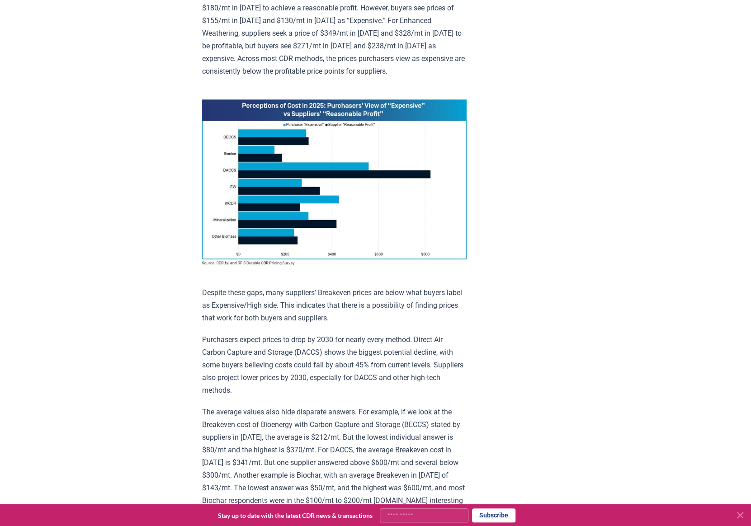
scroll to position [633, 0]
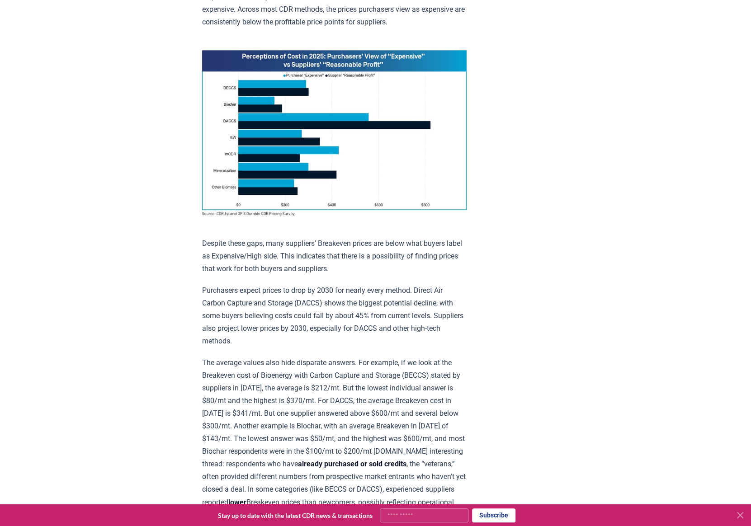
drag, startPoint x: 343, startPoint y: 250, endPoint x: 393, endPoint y: 268, distance: 53.2
click at [393, 268] on p "Despite these gaps, many suppliers’ Breakeven prices are below what buyers labe…" at bounding box center [334, 256] width 265 height 38
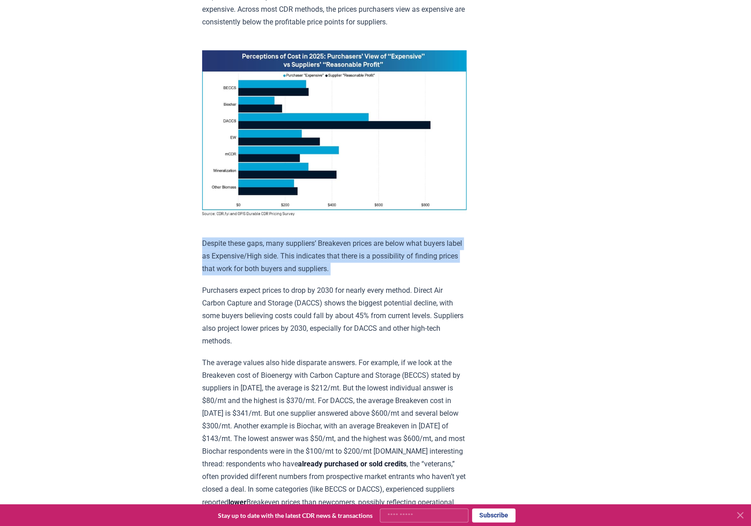
click at [393, 268] on p "Despite these gaps, many suppliers’ Breakeven prices are below what buyers labe…" at bounding box center [334, 256] width 265 height 38
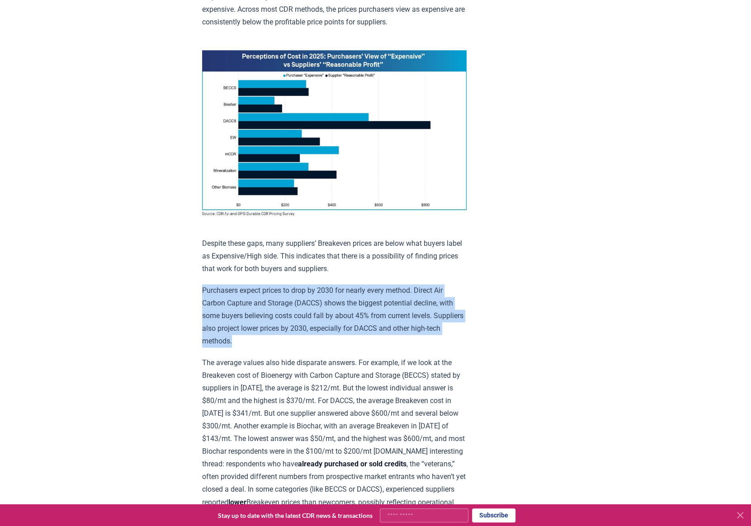
drag, startPoint x: 282, startPoint y: 337, endPoint x: 152, endPoint y: 282, distance: 141.0
click at [152, 282] on div "January 21, 2025 New Survey Shows Pricing Gap in Durable CDR Insights from the …" at bounding box center [375, 447] width 633 height 2096
drag, startPoint x: 152, startPoint y: 282, endPoint x: 416, endPoint y: 337, distance: 269.3
click at [416, 337] on div "January 21, 2025 New Survey Shows Pricing Gap in Durable CDR Insights from the …" at bounding box center [375, 447] width 633 height 2096
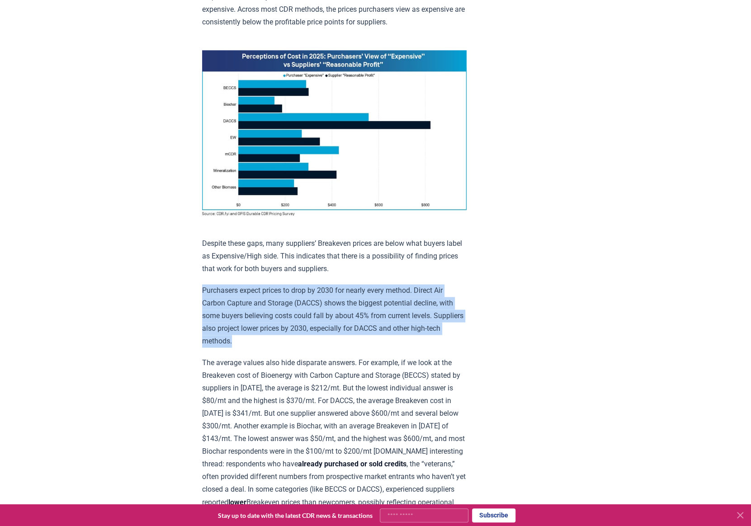
click at [416, 337] on p "Purchasers expect prices to drop by 2030 for nearly every method. Direct Air Ca…" at bounding box center [334, 315] width 265 height 63
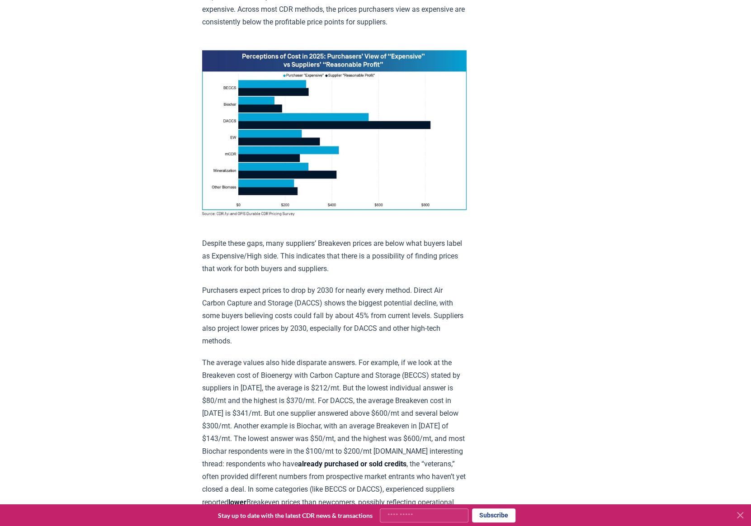
click at [416, 337] on p "Purchasers expect prices to drop by 2030 for nearly every method. Direct Air Ca…" at bounding box center [334, 315] width 265 height 63
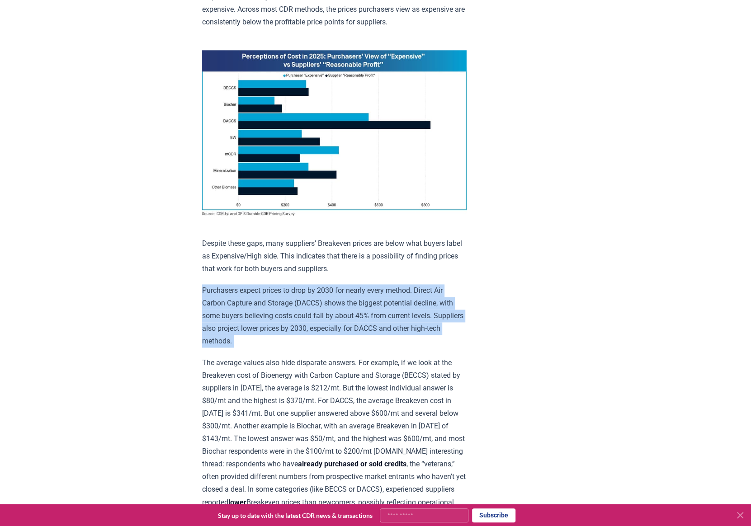
click at [416, 337] on p "Purchasers expect prices to drop by 2030 for nearly every method. Direct Air Ca…" at bounding box center [334, 315] width 265 height 63
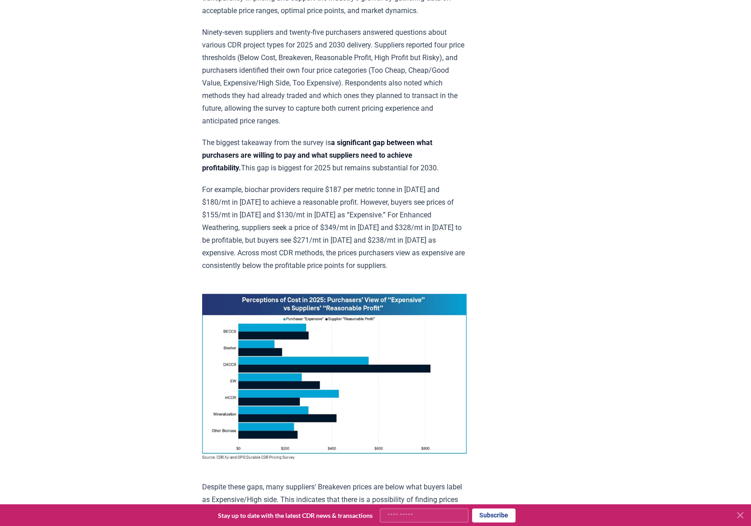
scroll to position [0, 0]
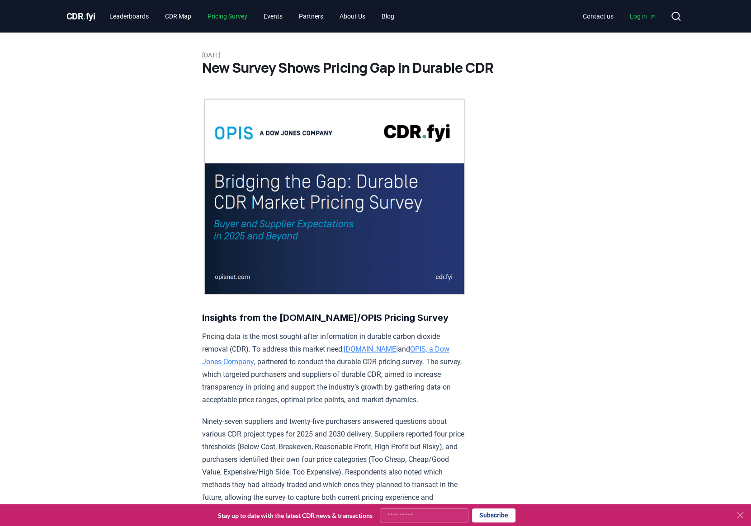
click at [226, 19] on link "Pricing Survey" at bounding box center [227, 16] width 54 height 16
click at [276, 20] on link "Events" at bounding box center [272, 16] width 33 height 16
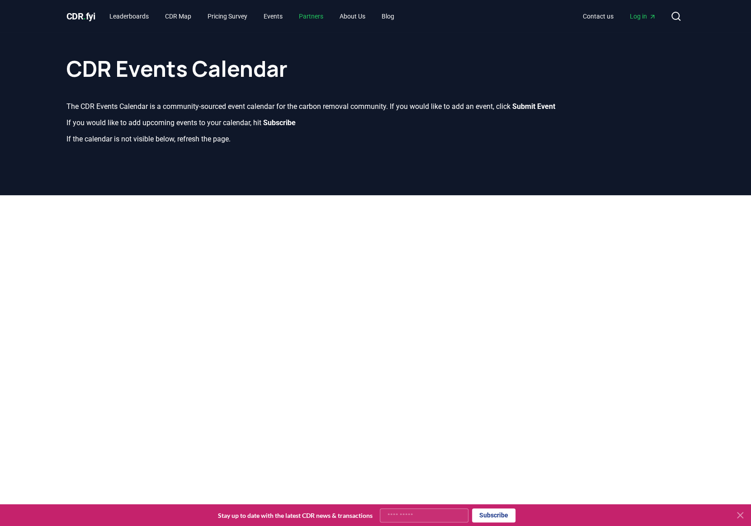
click at [303, 19] on link "Partners" at bounding box center [311, 16] width 39 height 16
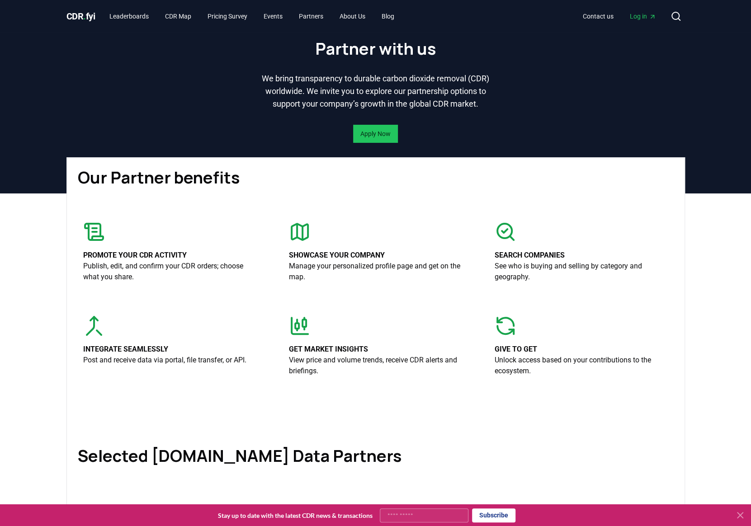
click at [166, 283] on p "Publish, edit, and confirm your CDR orders; choose what you share." at bounding box center [169, 272] width 173 height 22
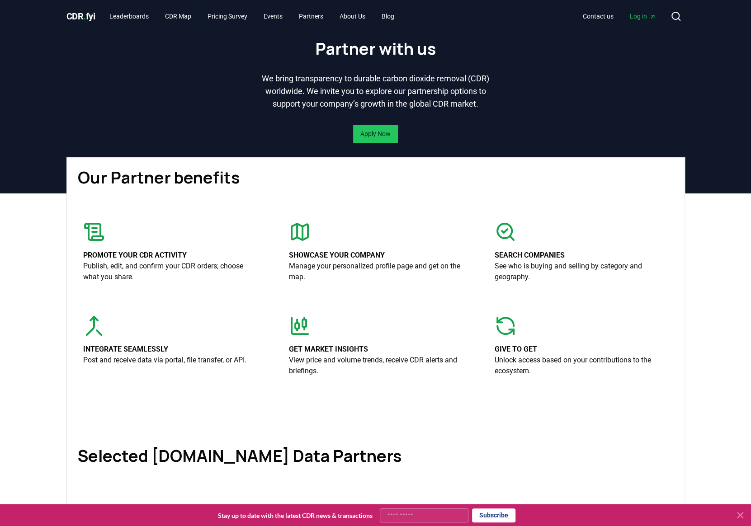
click at [166, 283] on p "Publish, edit, and confirm your CDR orders; choose what you share." at bounding box center [169, 272] width 173 height 22
click at [165, 366] on p "Post and receive data via portal, file transfer, or API." at bounding box center [164, 360] width 163 height 11
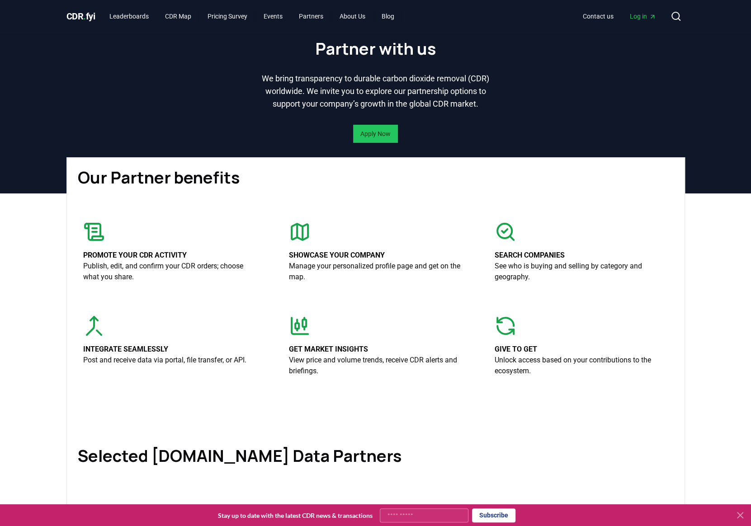
click at [358, 377] on p "View price and volume trends, receive CDR alerts and briefings." at bounding box center [375, 366] width 173 height 22
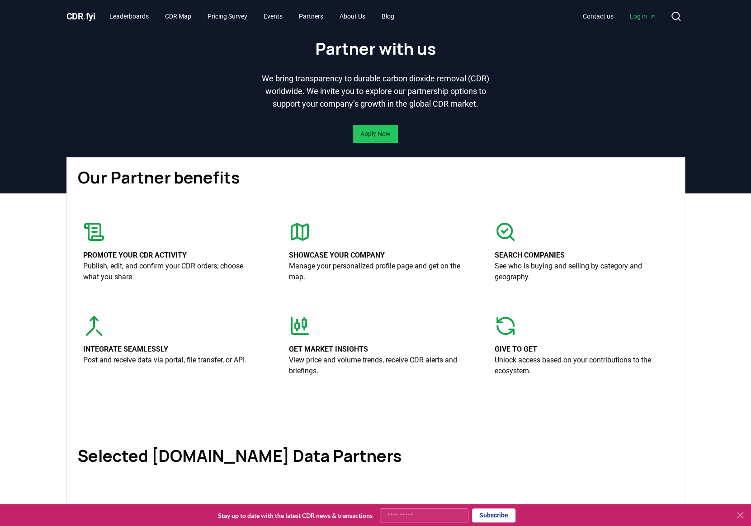
click at [358, 377] on p "View price and volume trends, receive CDR alerts and briefings." at bounding box center [375, 366] width 173 height 22
click at [365, 282] on p "Manage your personalized profile page and get on the map." at bounding box center [375, 272] width 173 height 22
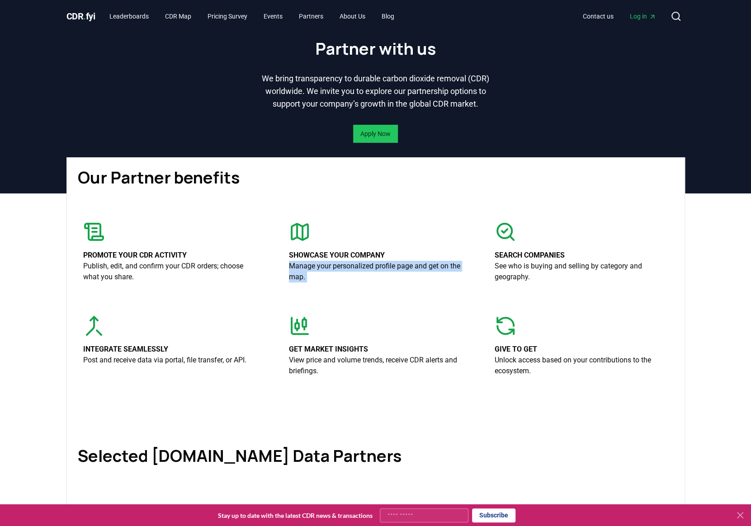
click at [365, 282] on p "Manage your personalized profile page and get on the map." at bounding box center [375, 272] width 173 height 22
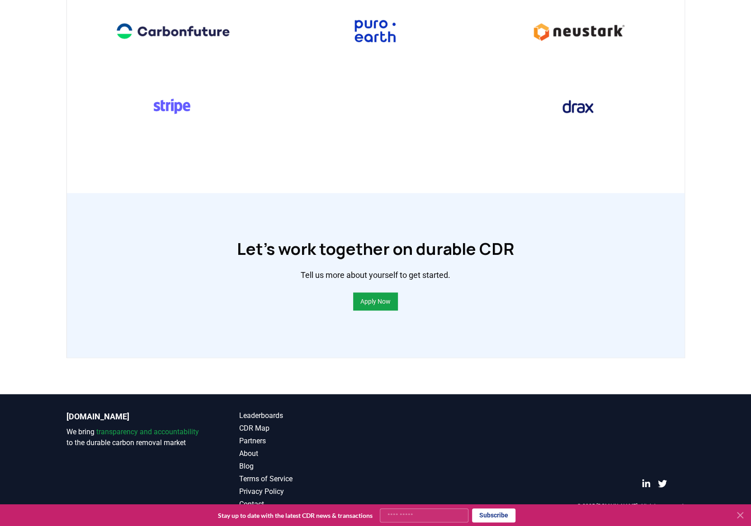
scroll to position [507, 0]
click at [370, 293] on button "Apply Now" at bounding box center [375, 302] width 45 height 18
click at [384, 301] on link "Apply Now" at bounding box center [375, 301] width 30 height 9
